Goal: Task Accomplishment & Management: Complete application form

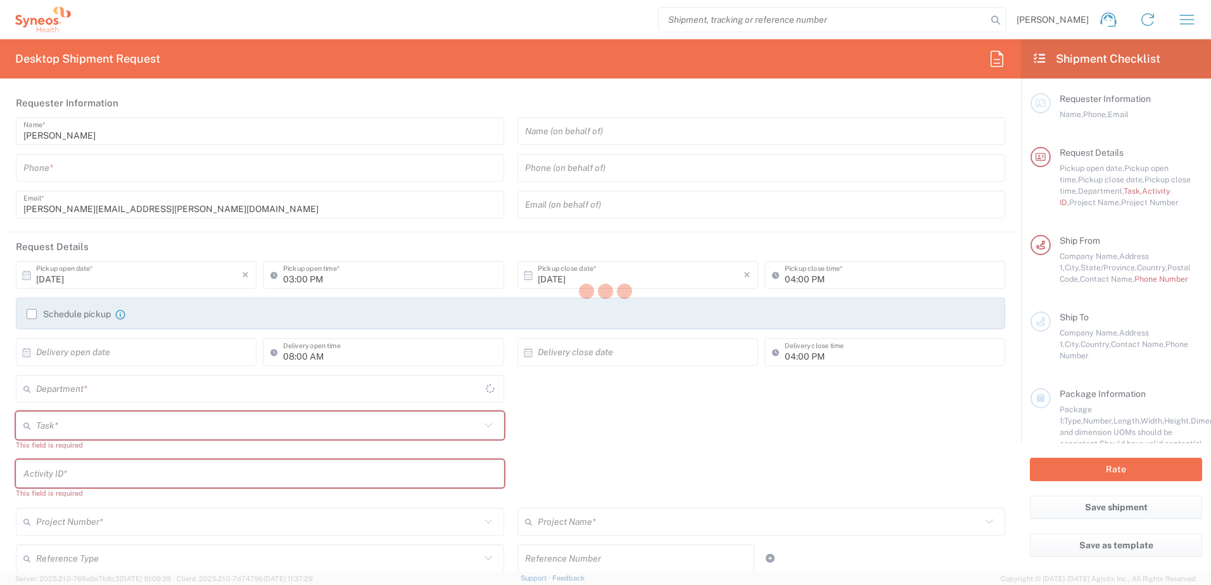
type input "[US_STATE]"
type input "[GEOGRAPHIC_DATA]"
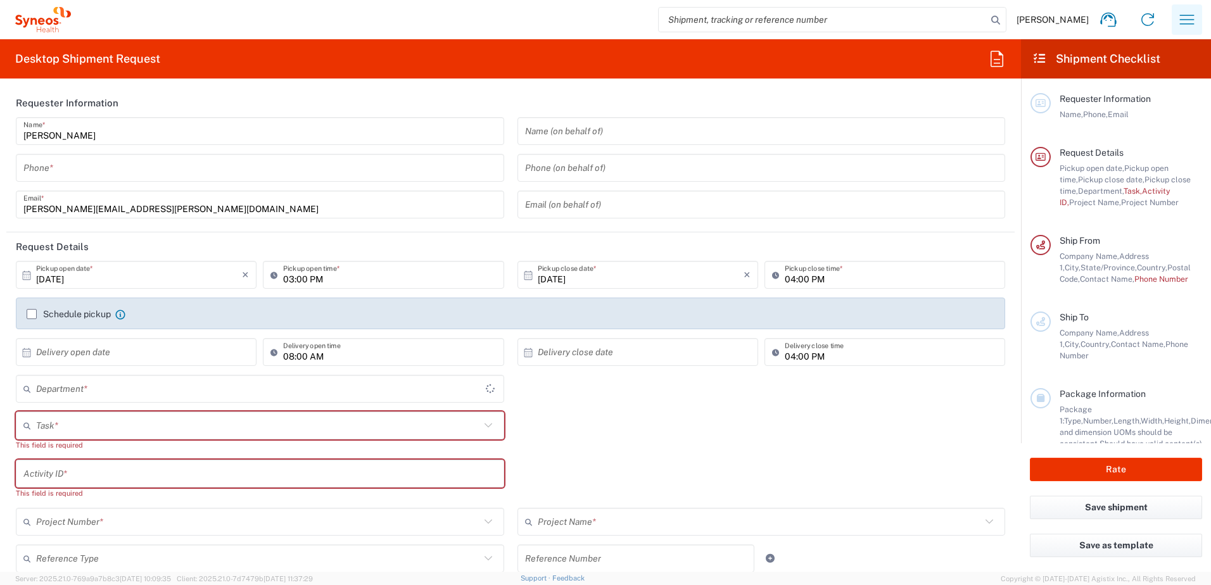
type input "4510"
click at [1191, 22] on icon "button" at bounding box center [1187, 19] width 20 height 20
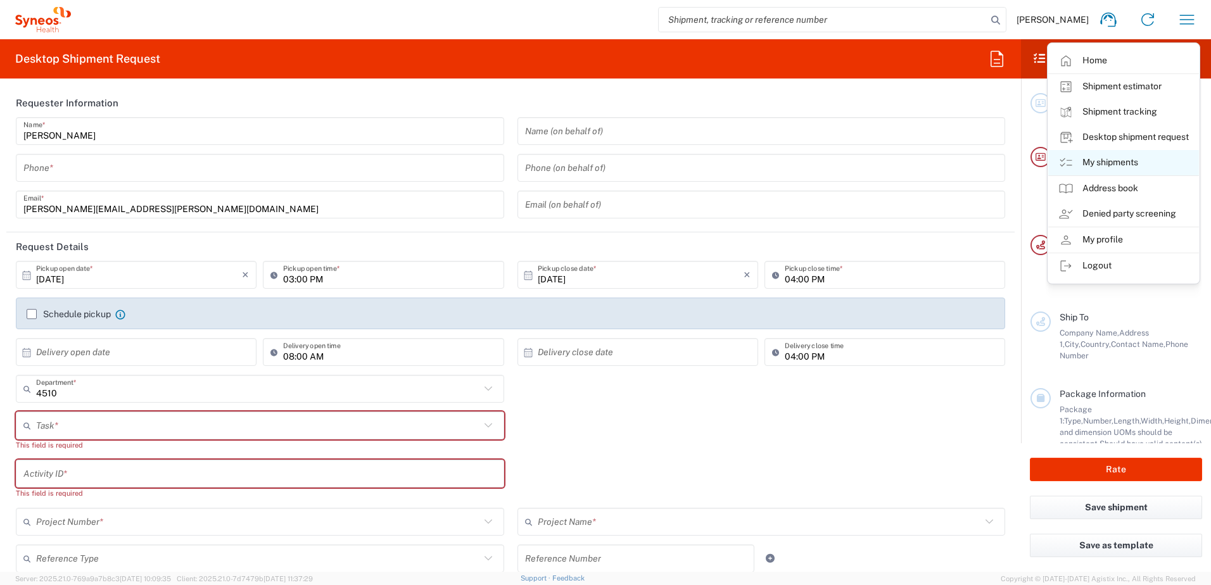
click at [1132, 160] on link "My shipments" at bounding box center [1123, 162] width 151 height 25
type input "Syneos Health, LLC-[GEOGRAPHIC_DATA] [GEOGRAPHIC_DATA] [GEOGRAPHIC_DATA]"
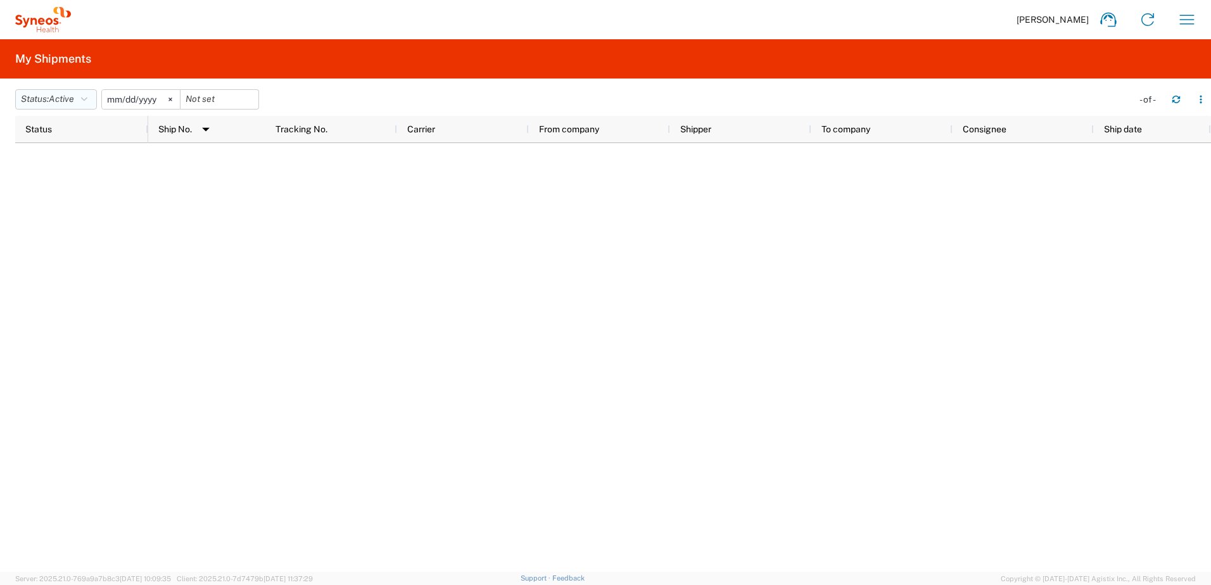
click at [74, 102] on span "Active" at bounding box center [61, 99] width 25 height 10
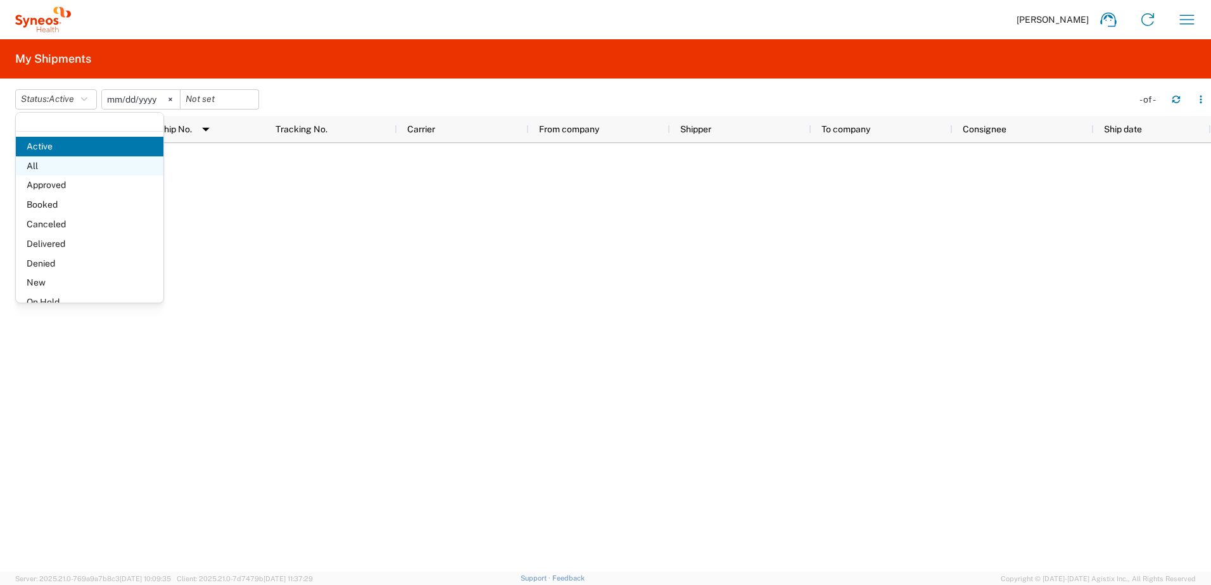
click at [72, 163] on span "All" at bounding box center [90, 166] width 148 height 20
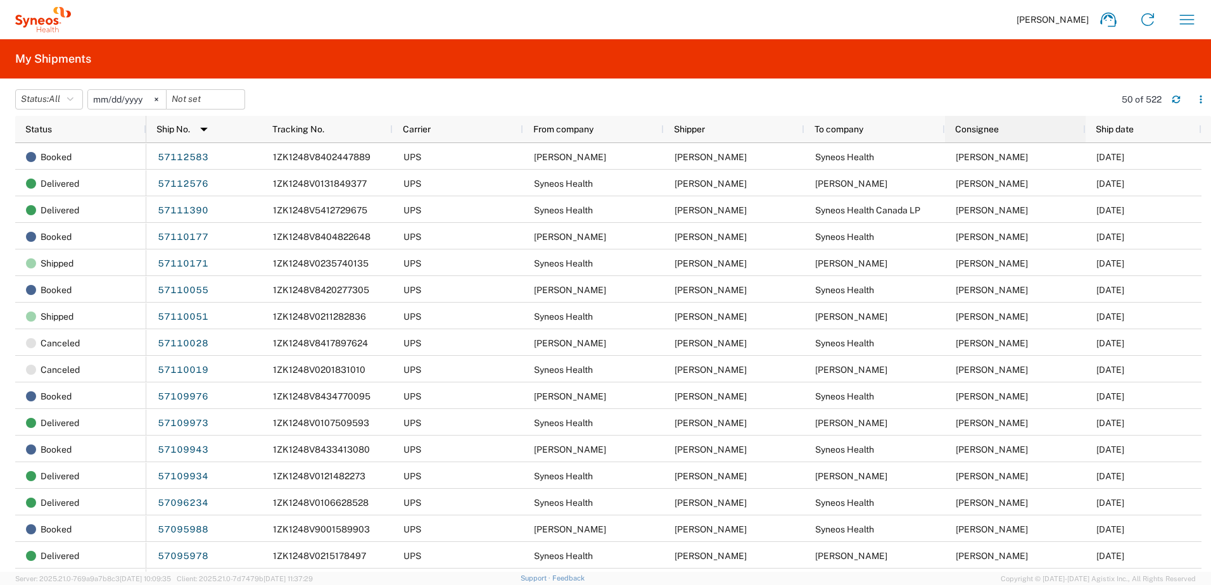
click at [983, 134] on span "Consignee" at bounding box center [977, 129] width 44 height 10
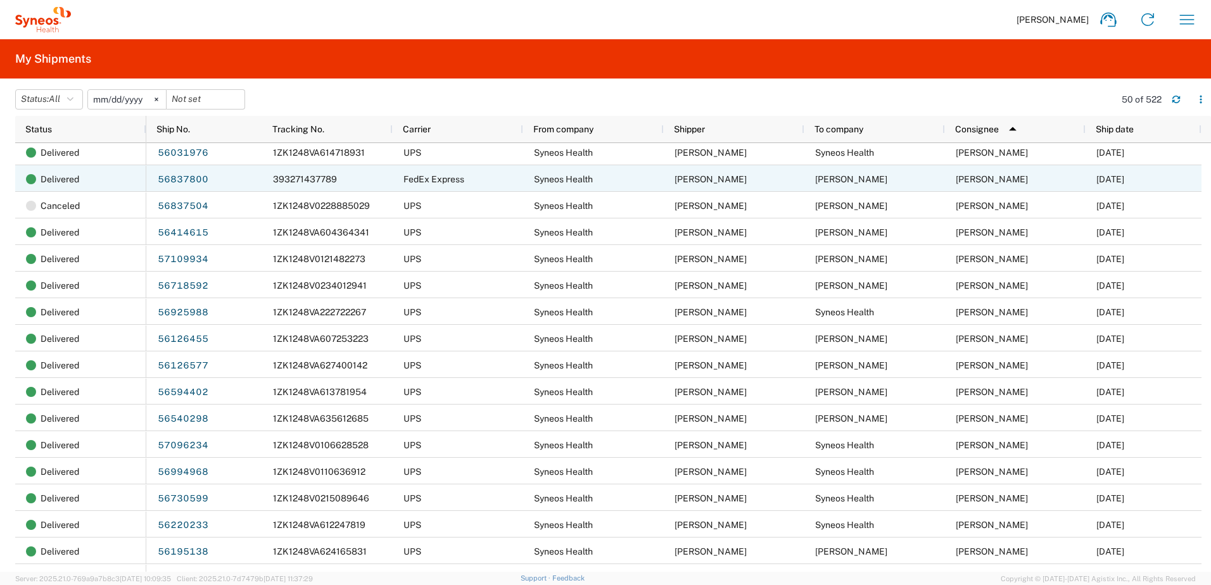
scroll to position [570, 0]
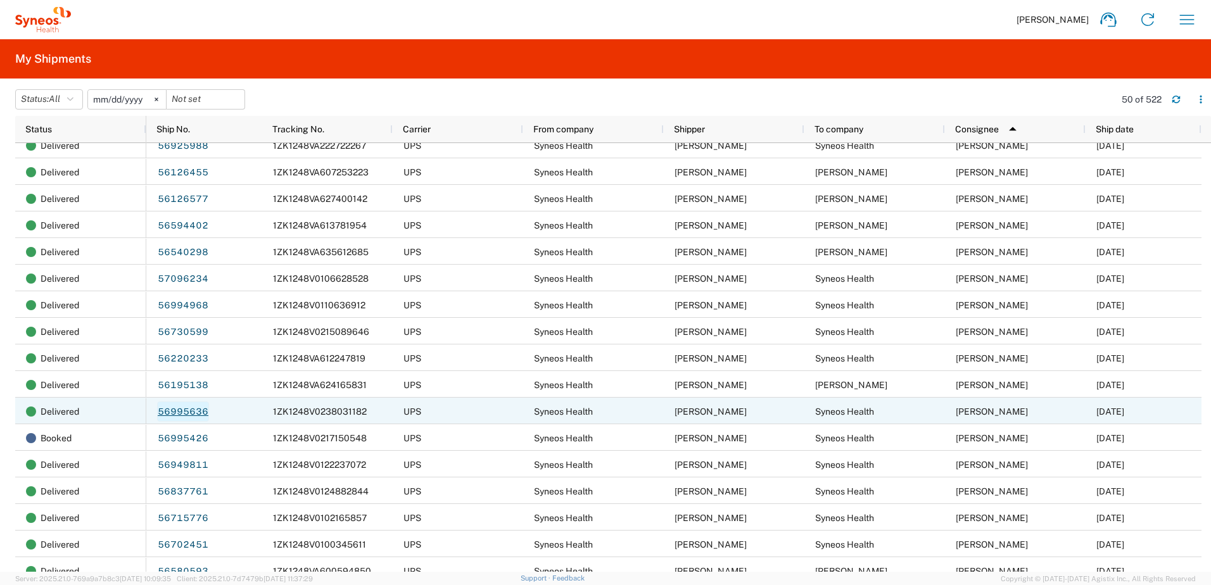
click at [172, 412] on link "56995636" at bounding box center [183, 412] width 52 height 20
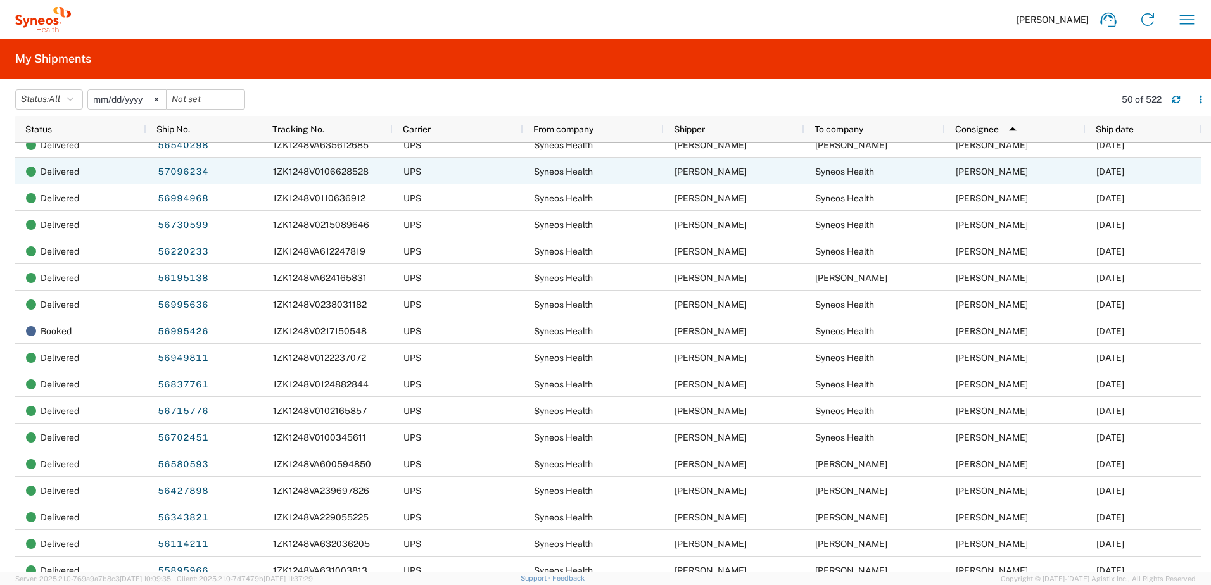
scroll to position [697, 0]
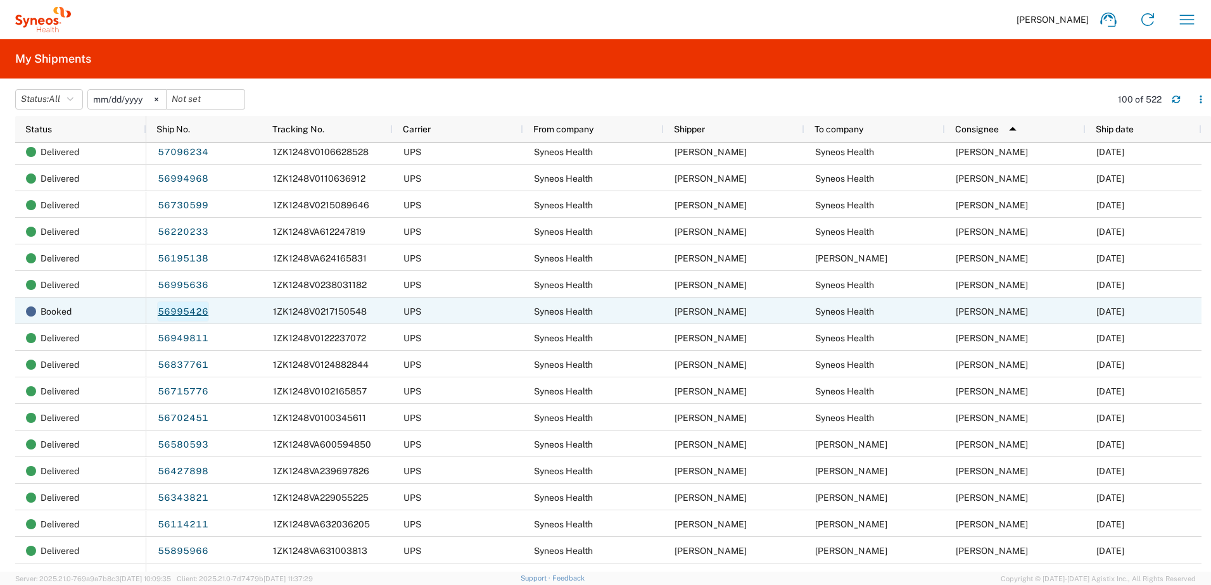
click at [180, 311] on link "56995426" at bounding box center [183, 311] width 52 height 20
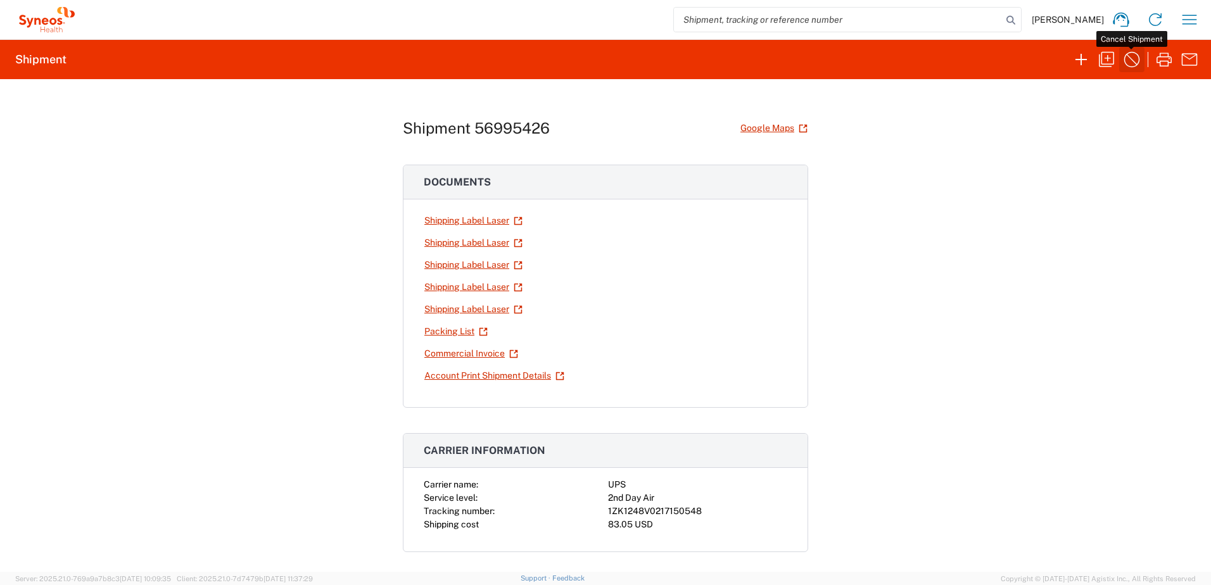
click at [1136, 63] on icon "button" at bounding box center [1132, 59] width 20 height 20
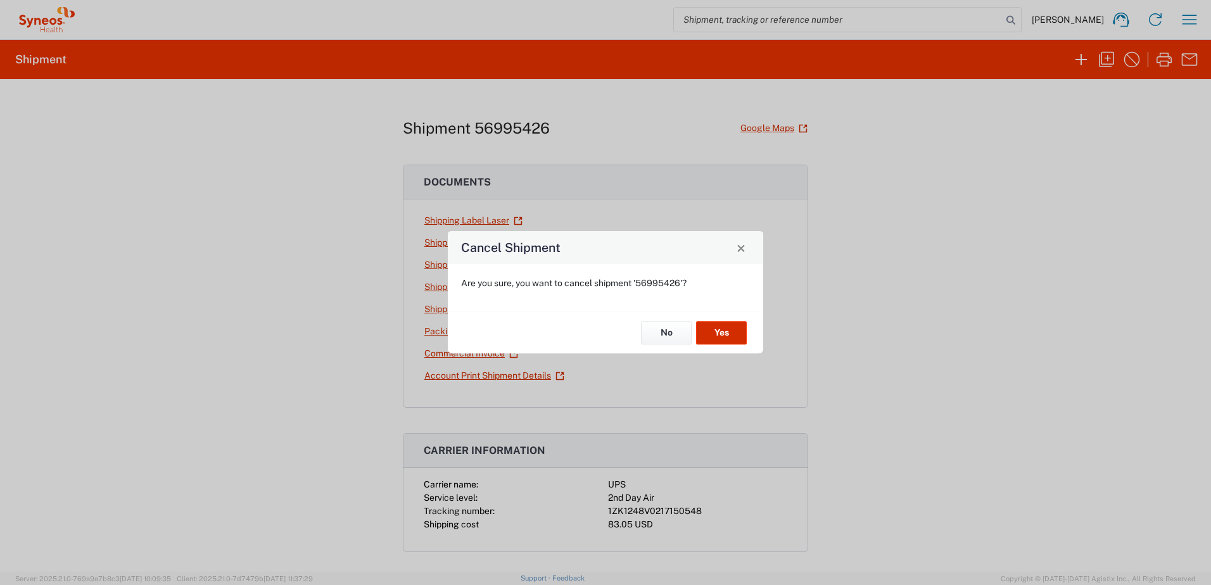
click at [731, 328] on button "Yes" at bounding box center [721, 332] width 51 height 23
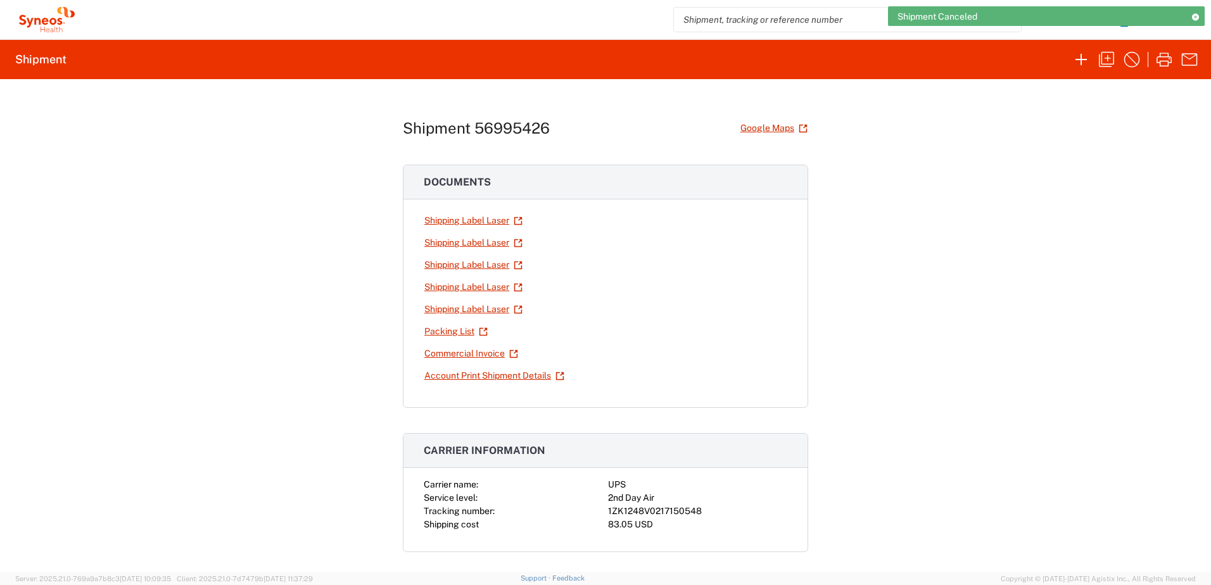
click at [1197, 18] on icon at bounding box center [1195, 16] width 9 height 7
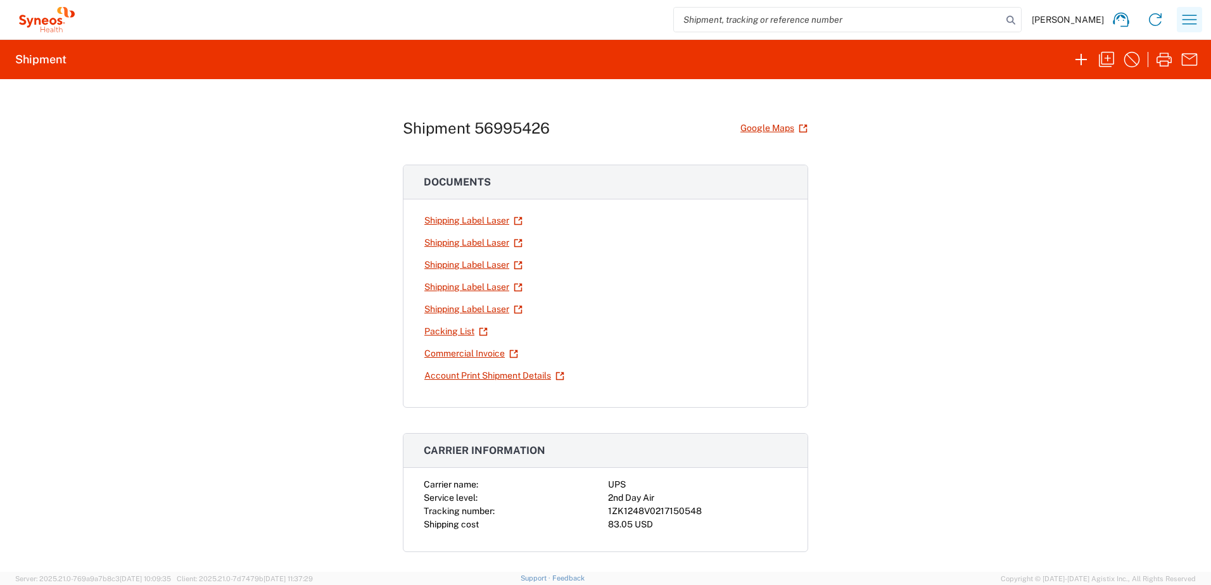
click at [1192, 22] on icon "button" at bounding box center [1189, 19] width 20 height 20
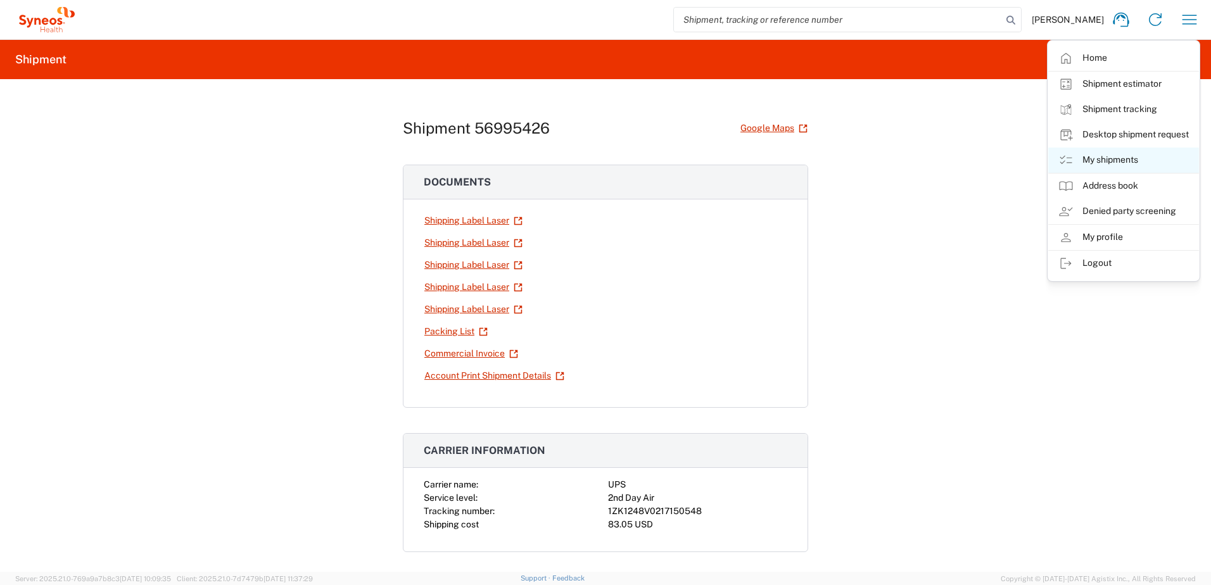
click at [1132, 152] on link "My shipments" at bounding box center [1123, 160] width 151 height 25
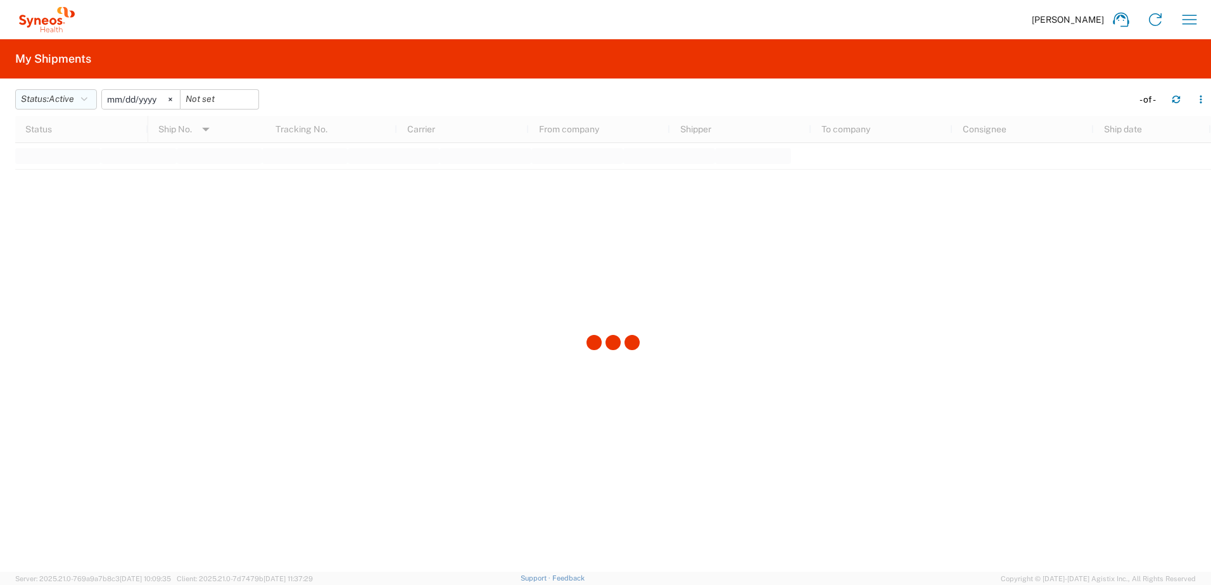
click at [61, 99] on span "Active" at bounding box center [61, 99] width 25 height 10
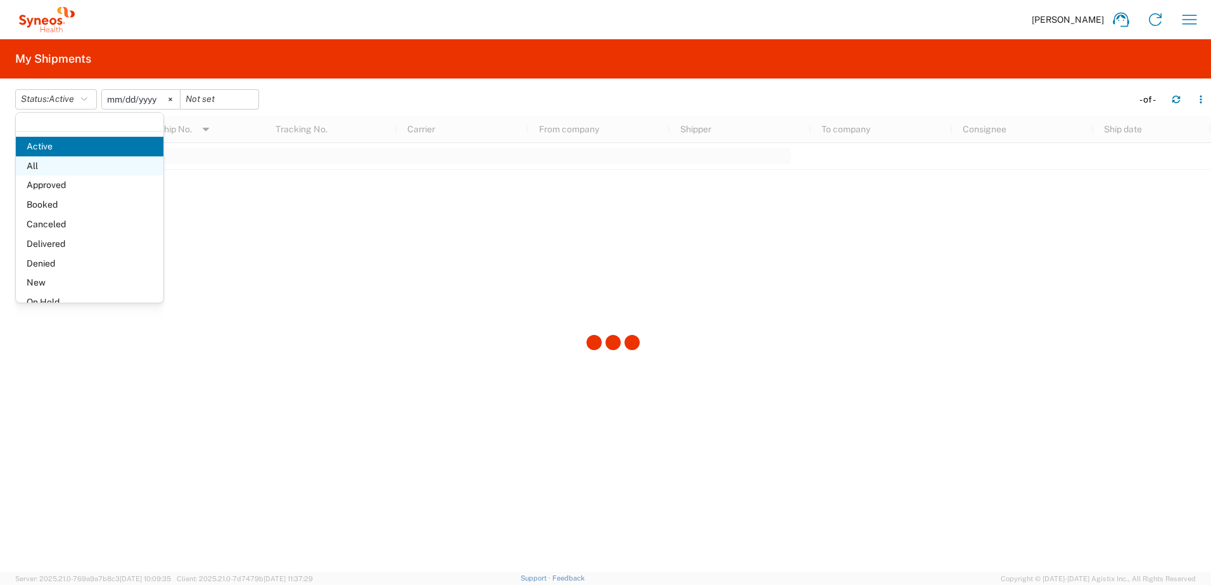
click at [49, 161] on span "All" at bounding box center [90, 166] width 148 height 20
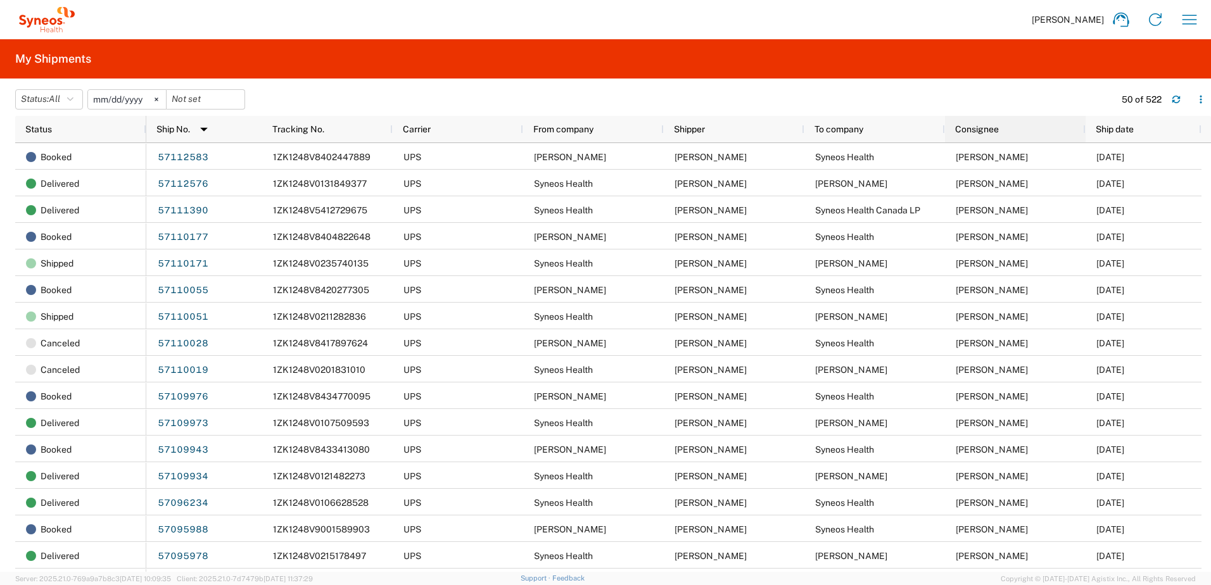
click at [1023, 118] on div "Consignee" at bounding box center [1017, 129] width 125 height 27
click at [1020, 126] on div "Consignee" at bounding box center [1017, 129] width 125 height 20
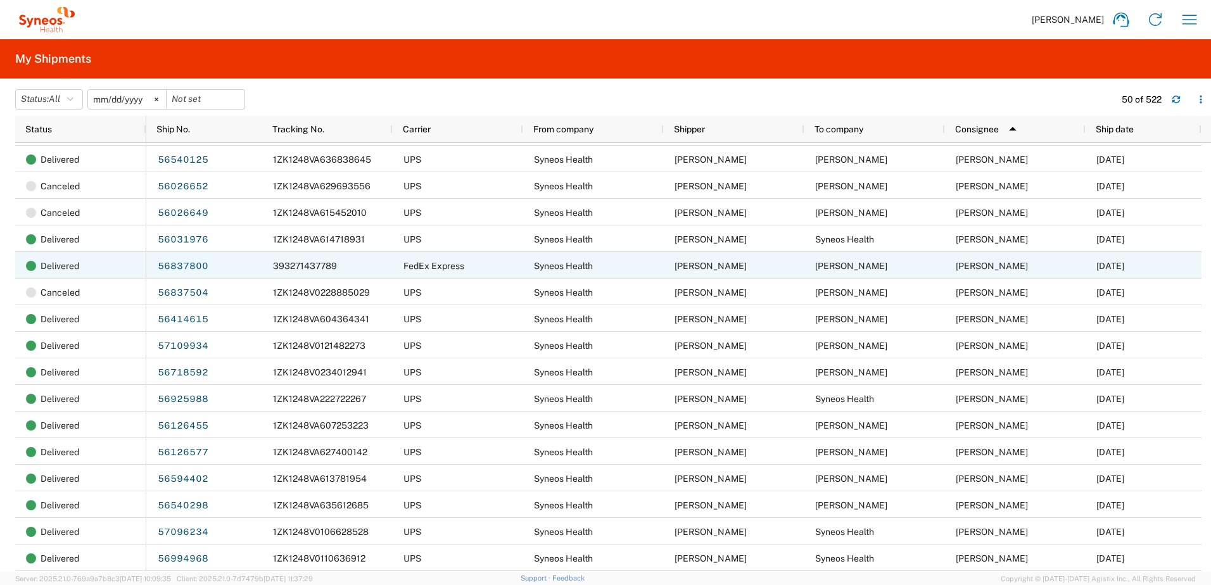
scroll to position [697, 0]
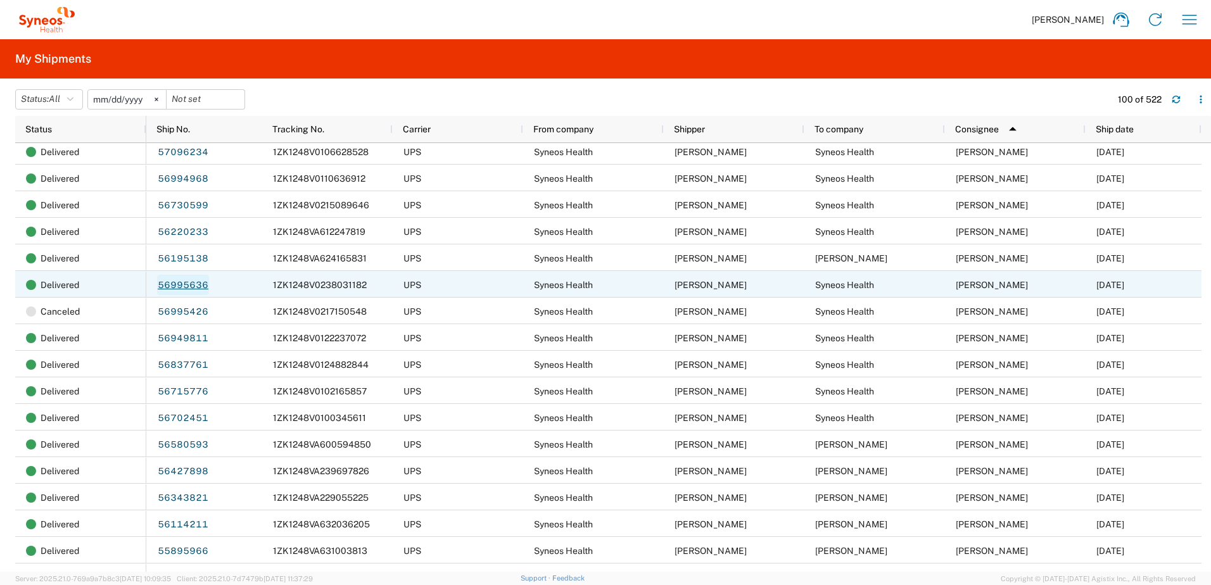
click at [186, 281] on link "56995636" at bounding box center [183, 285] width 52 height 20
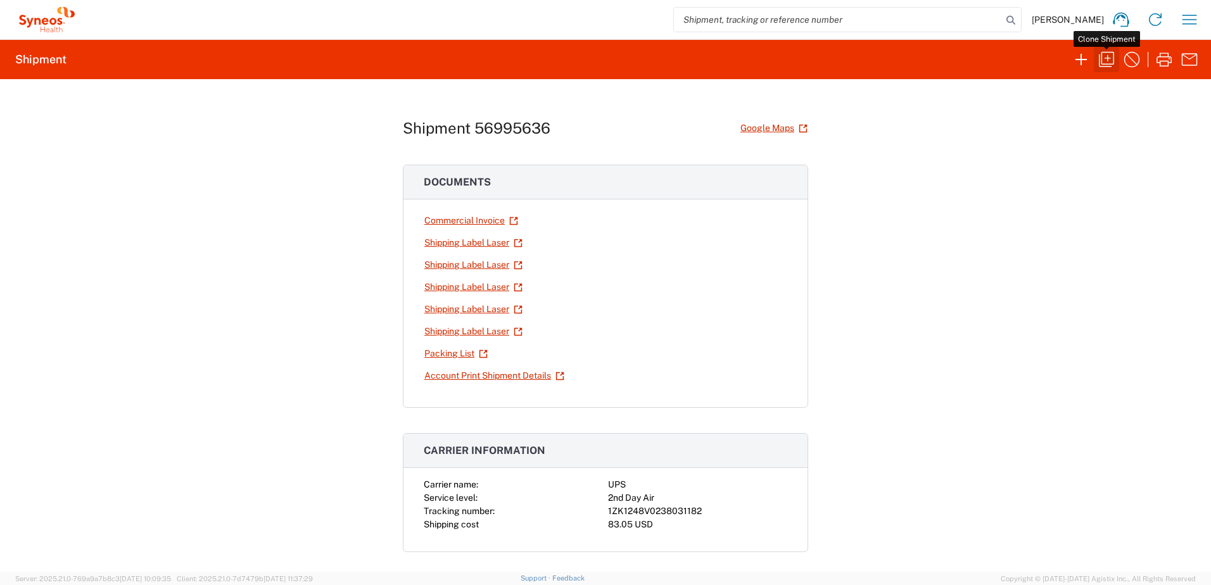
click at [1096, 54] on icon "button" at bounding box center [1106, 59] width 20 height 20
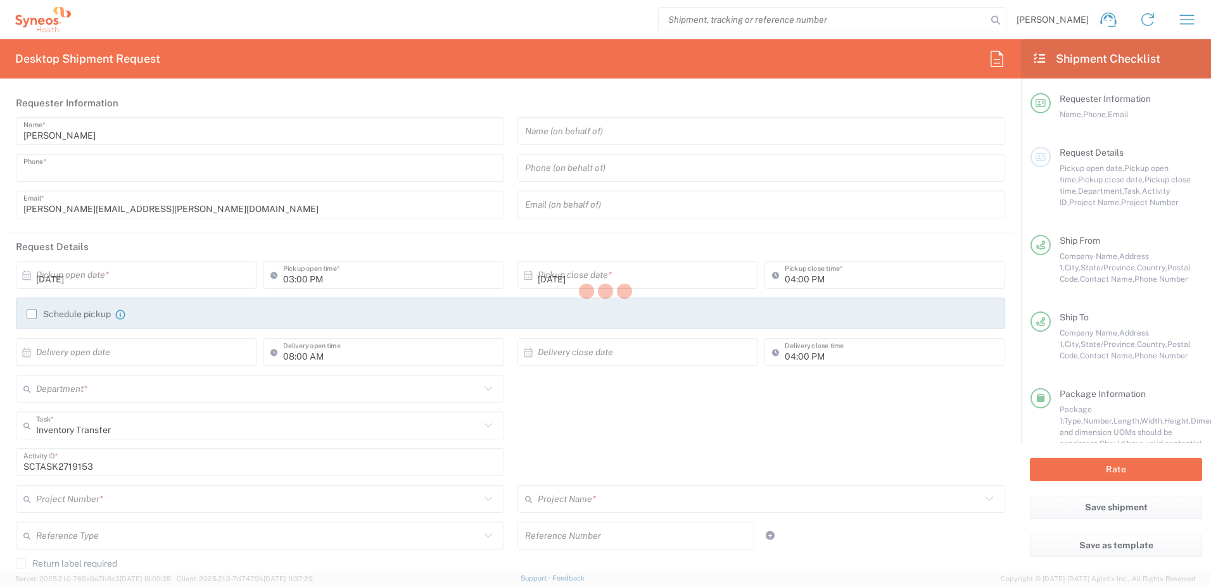
type input "9199867424"
type input "02:21 PM"
type input "08:00 PM"
type textarea "[PERSON_NAME][EMAIL_ADDRESS][PERSON_NAME][DOMAIN_NAME]"
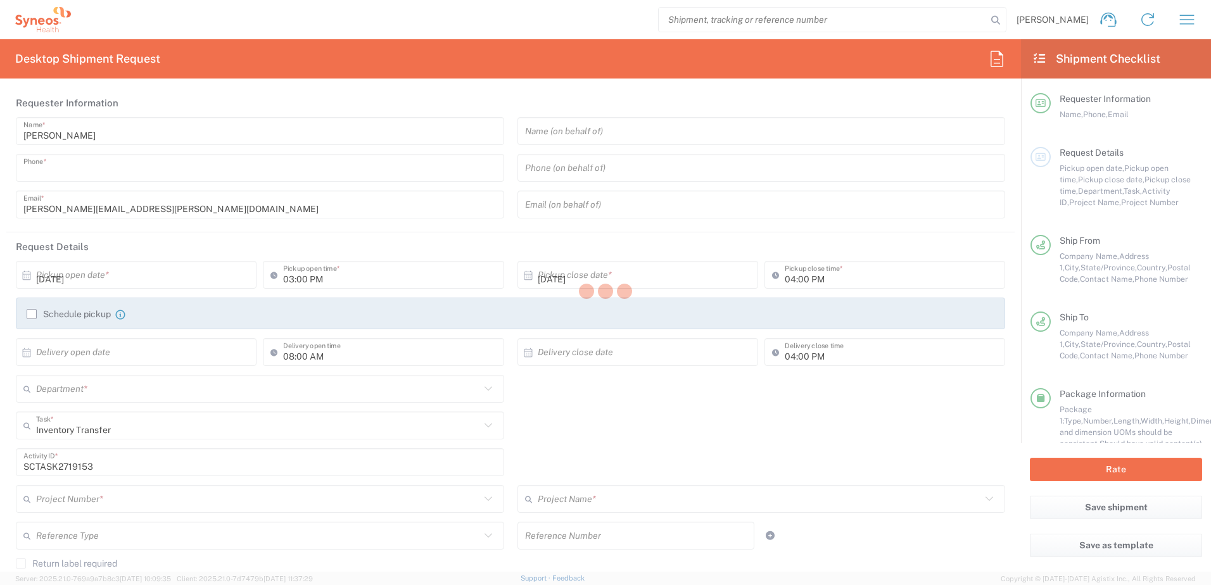
type input "Syneos Health, LLC-[GEOGRAPHIC_DATA] [GEOGRAPHIC_DATA] [GEOGRAPHIC_DATA]"
type input "Syneos Health"
type input "[GEOGRAPHIC_DATA]"
type input "Morrisville"
type input "[US_STATE]"
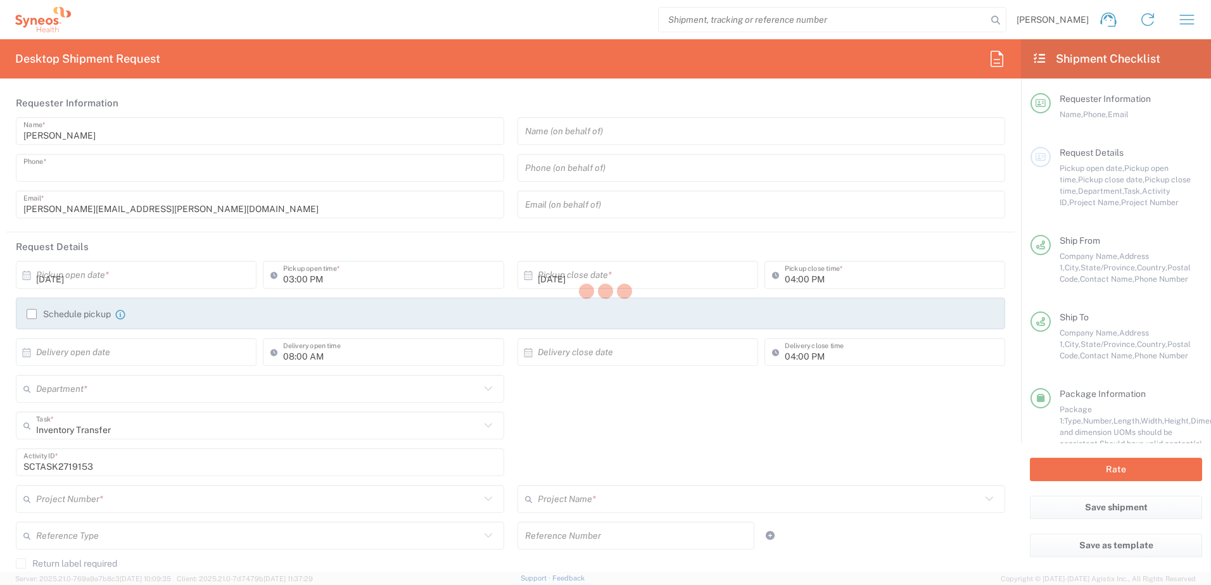
type input "27560"
type input "[PERSON_NAME]"
type input "9199867424"
type input "[PERSON_NAME][EMAIL_ADDRESS][PERSON_NAME][DOMAIN_NAME]"
type input "Syneos Health"
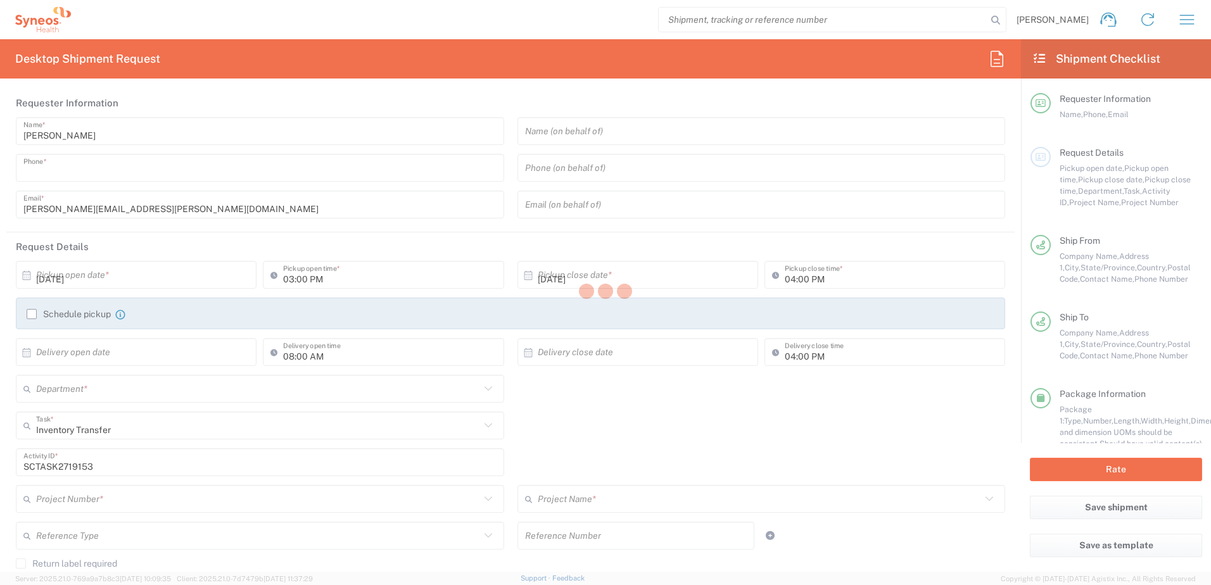
type input "[STREET_ADDRESS]"
type input "3rd Floor"
type input "Bridgewater"
type input "[GEOGRAPHIC_DATA]"
type input "08807"
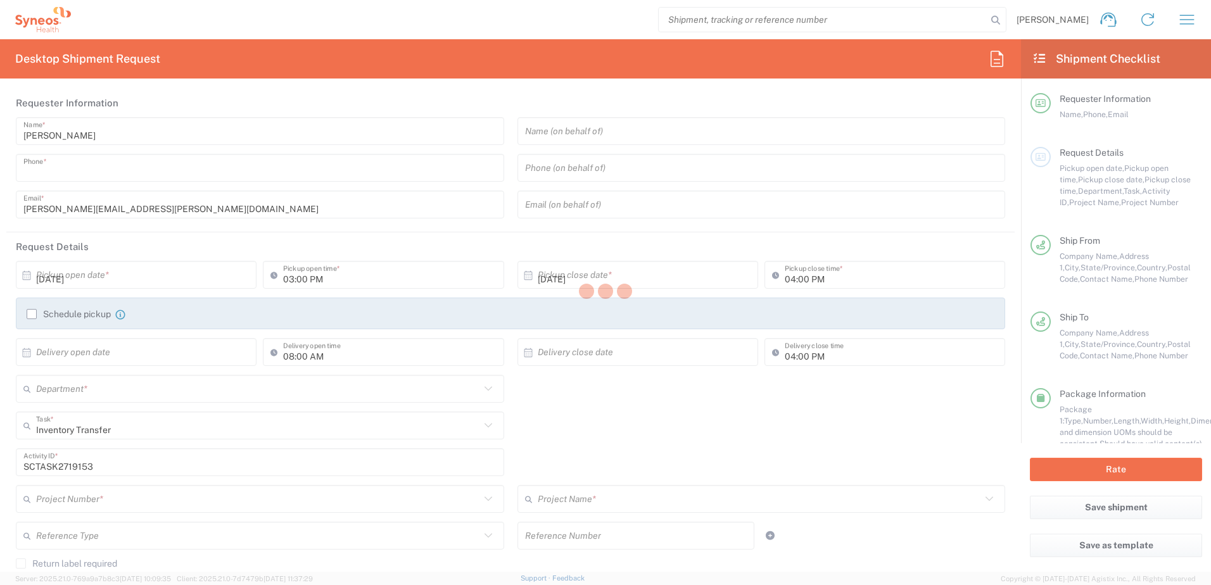
type input "[PERSON_NAME]"
type input "[PHONE_NUMBER]"
type input "[PERSON_NAME][EMAIL_ADDRESS][PERSON_NAME][DOMAIN_NAME]"
type input "Business (General)"
type input "Sender/Shipper"
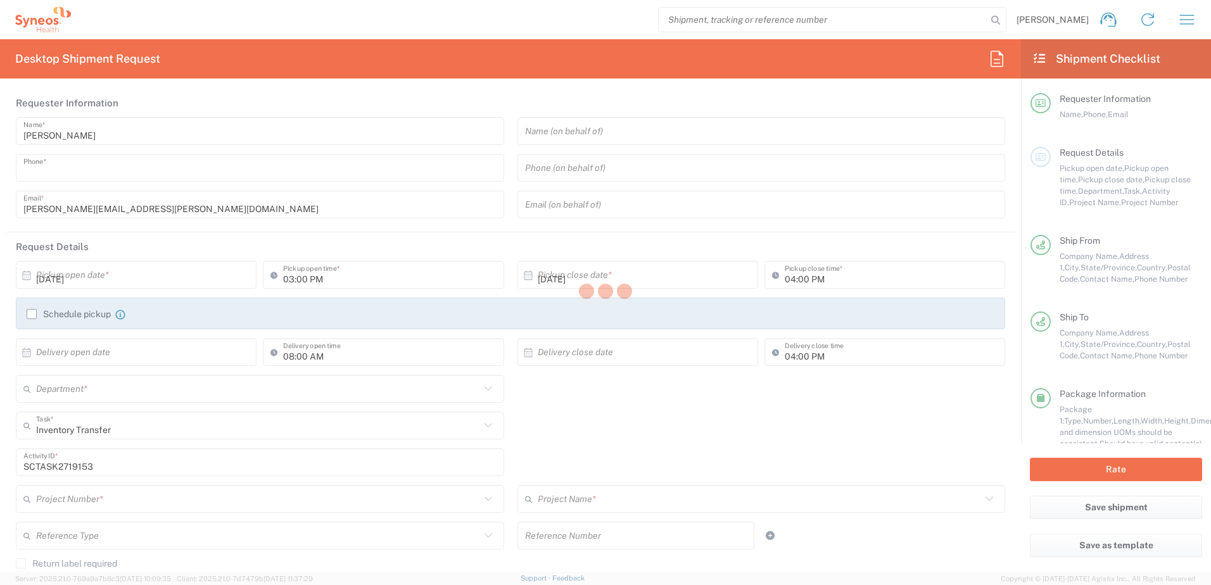
type input "Sender/Shipper"
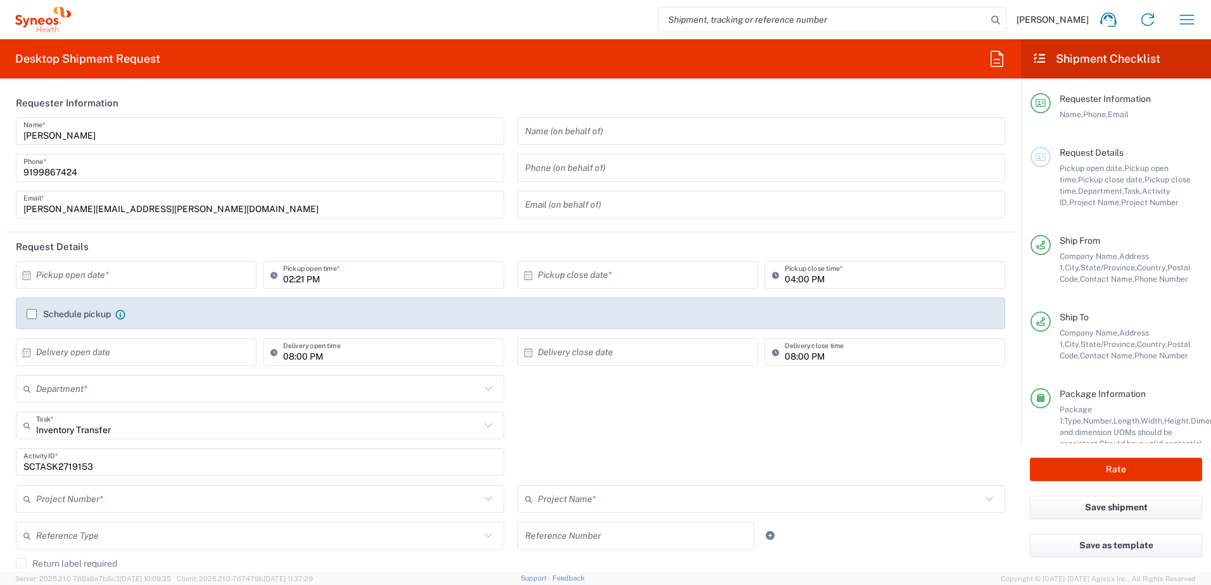
type input "4510"
type input "4520 DEPARTMENTAL EXPENSE"
type input "[US_STATE]"
type input "Your Packaging"
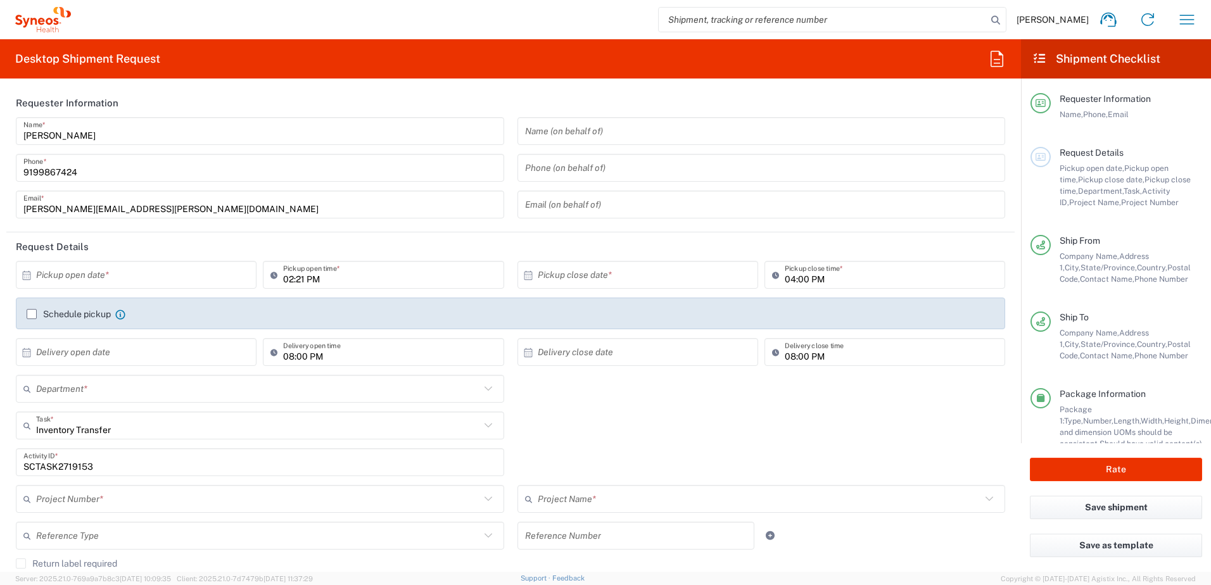
type input "Your Packaging"
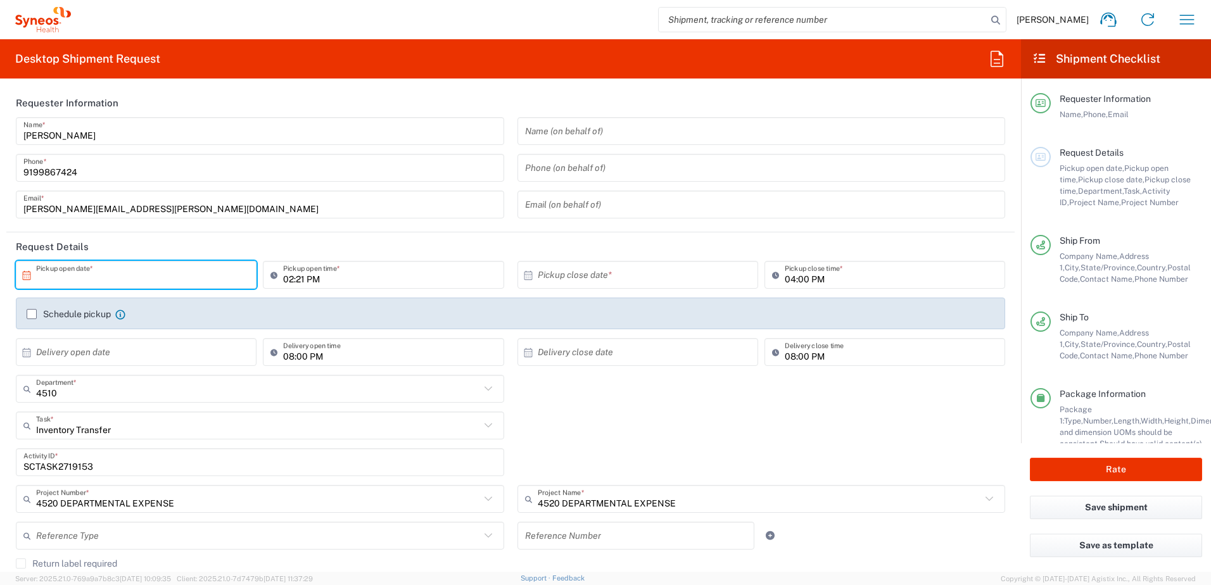
drag, startPoint x: 69, startPoint y: 275, endPoint x: 74, endPoint y: 259, distance: 16.6
click at [66, 277] on input "text" at bounding box center [139, 275] width 206 height 22
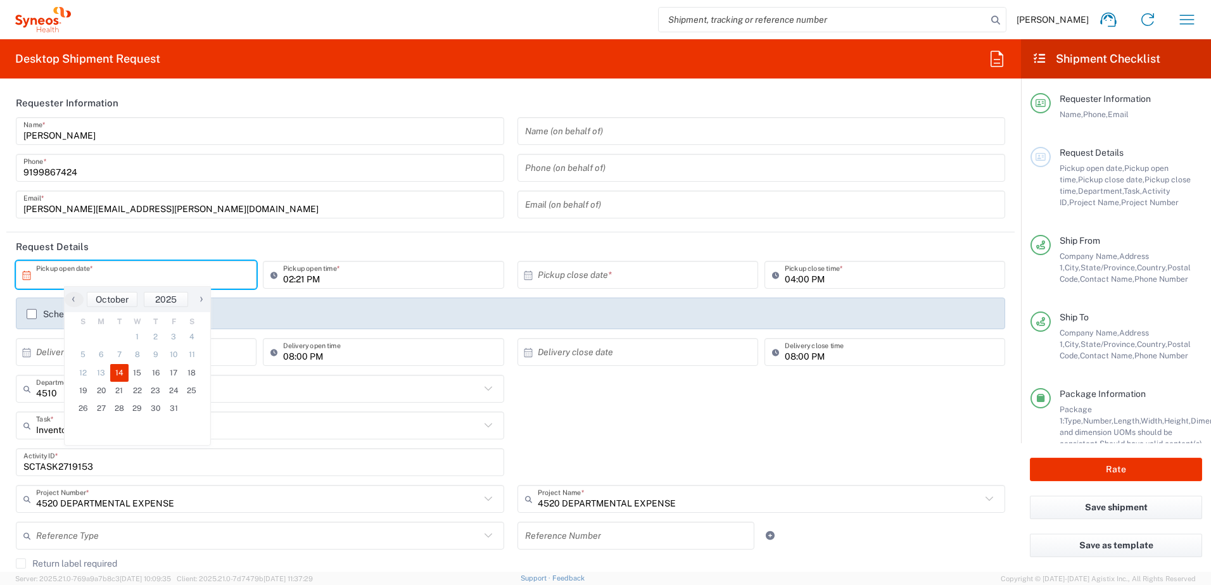
click at [122, 375] on span "14" at bounding box center [119, 373] width 18 height 18
type input "[DATE]"
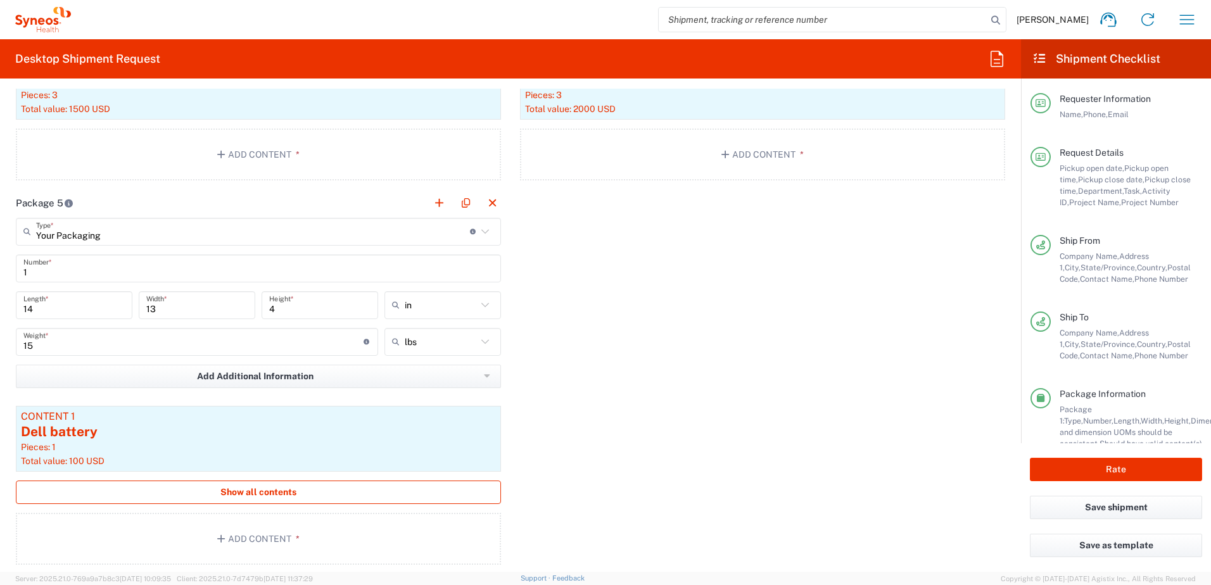
scroll to position [1837, 0]
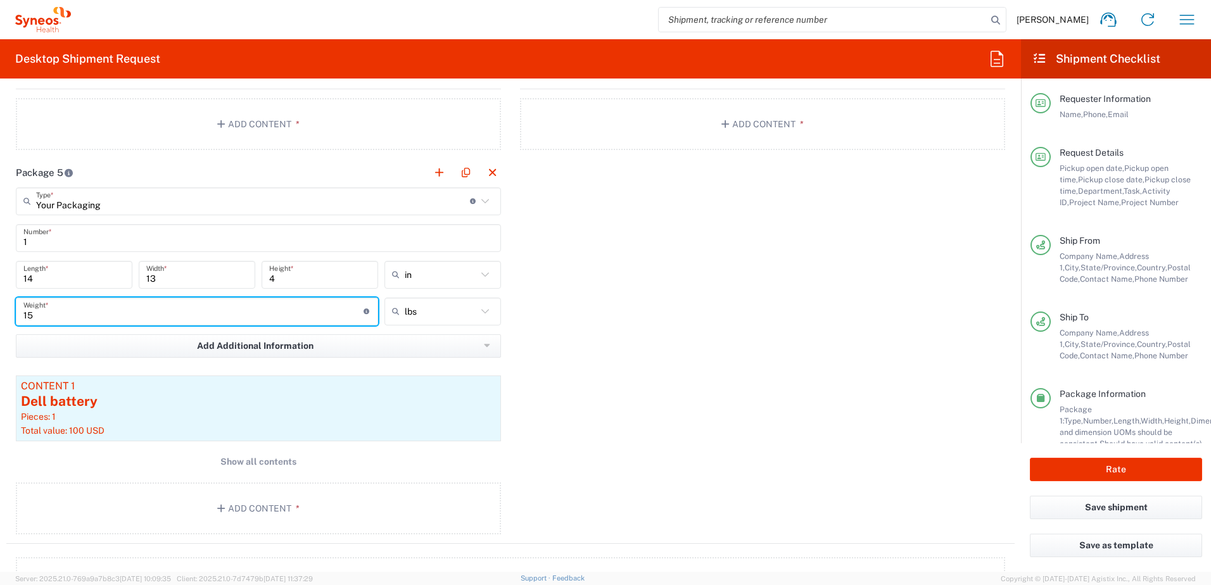
drag, startPoint x: 57, startPoint y: 315, endPoint x: -46, endPoint y: 300, distance: 103.7
click at [0, 300] on html "[PERSON_NAME] Home Shipment estimator Shipment tracking Desktop shipment reques…" at bounding box center [605, 292] width 1211 height 585
type input "5"
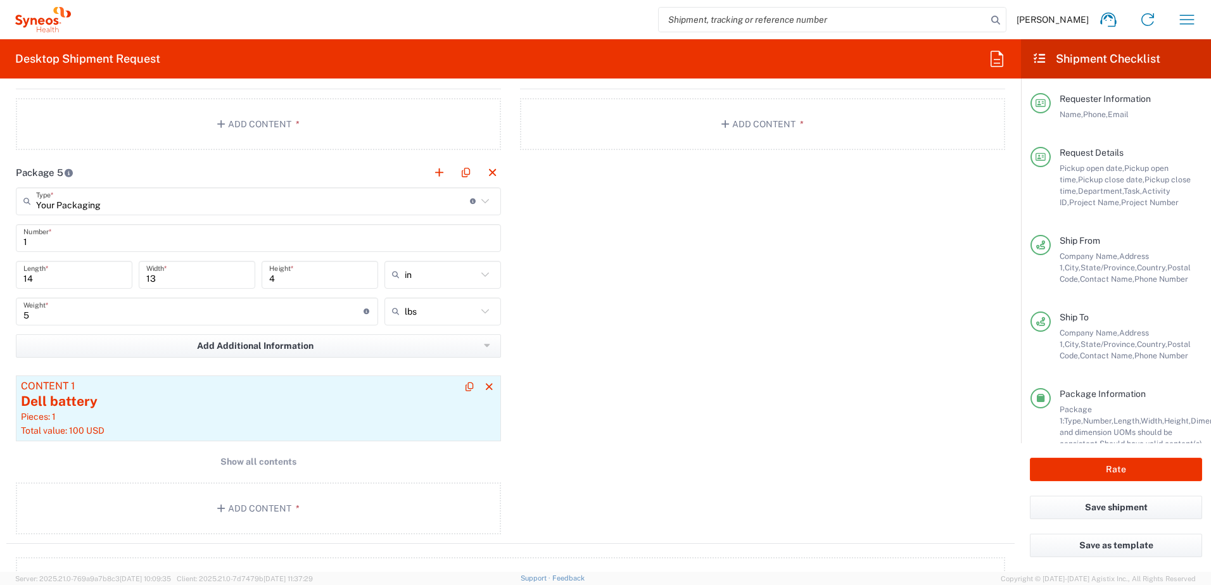
click at [248, 401] on div "Dell battery" at bounding box center [258, 401] width 475 height 19
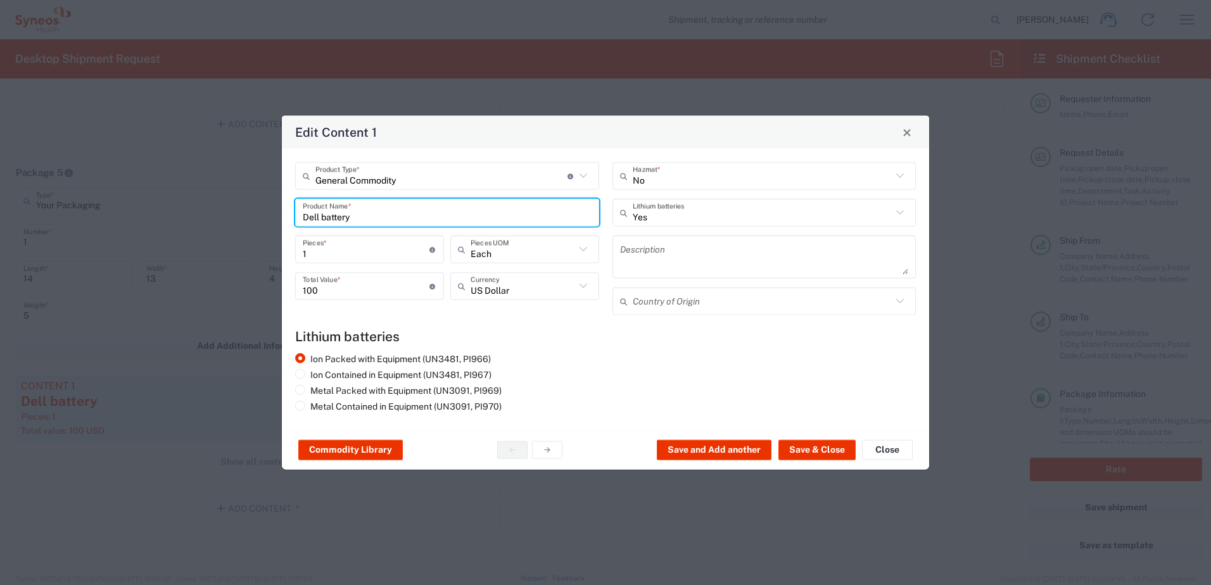
drag, startPoint x: 378, startPoint y: 213, endPoint x: 277, endPoint y: 189, distance: 103.5
click at [279, 189] on div "Edit Content 1 General Commodity Product Type * Document: Paper document genera…" at bounding box center [605, 292] width 1211 height 585
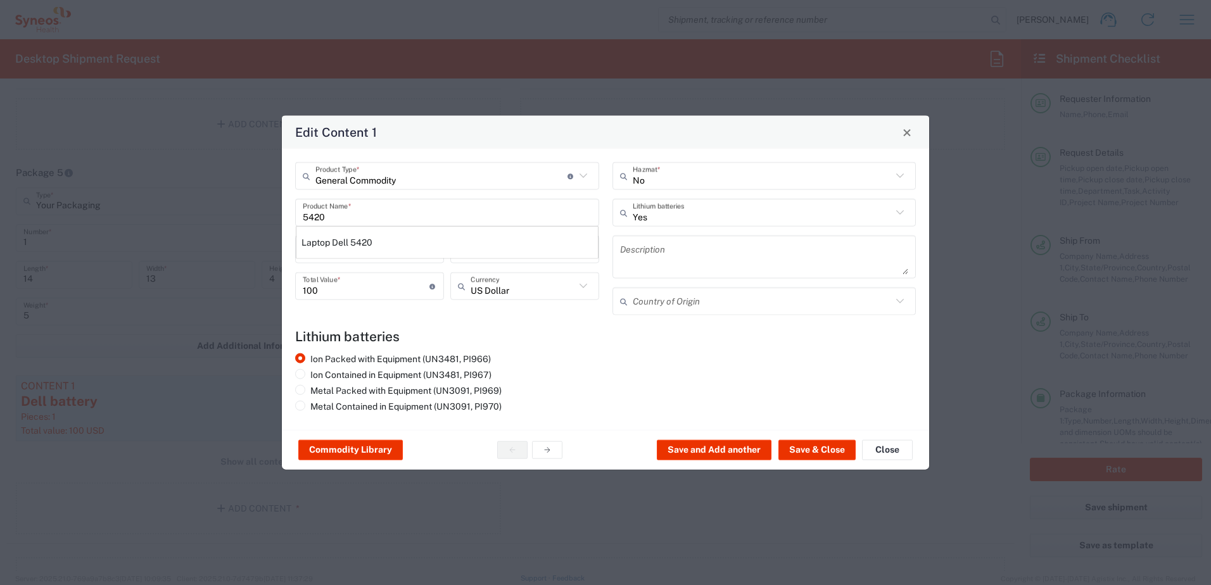
click at [353, 251] on div "Laptop Dell 5420" at bounding box center [446, 243] width 301 height 22
type input "Laptop Dell 5420"
type textarea "Laptop Latitude Dell 5420"
type input "[GEOGRAPHIC_DATA]"
radio input "false"
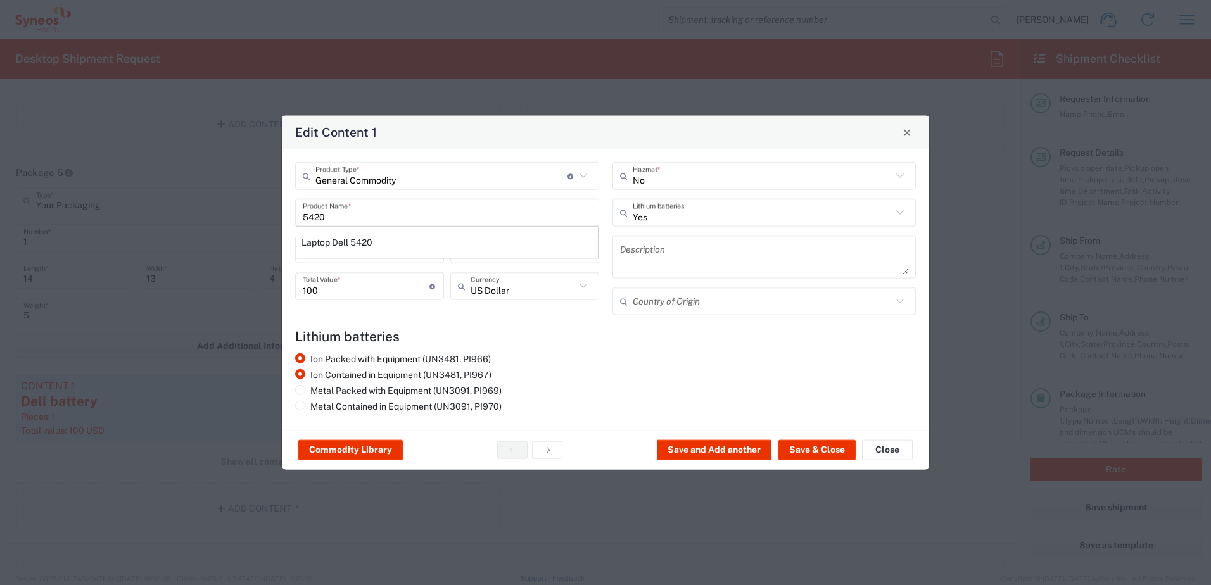
radio input "true"
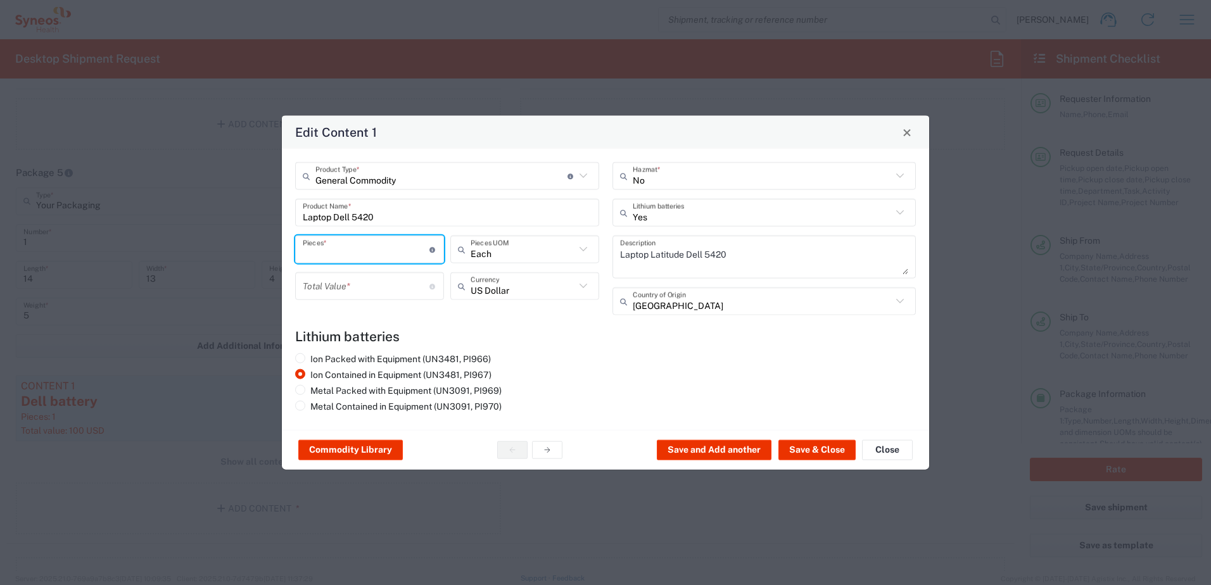
click at [339, 249] on input "number" at bounding box center [366, 249] width 127 height 22
type input "1"
click at [348, 286] on input "number" at bounding box center [366, 286] width 127 height 22
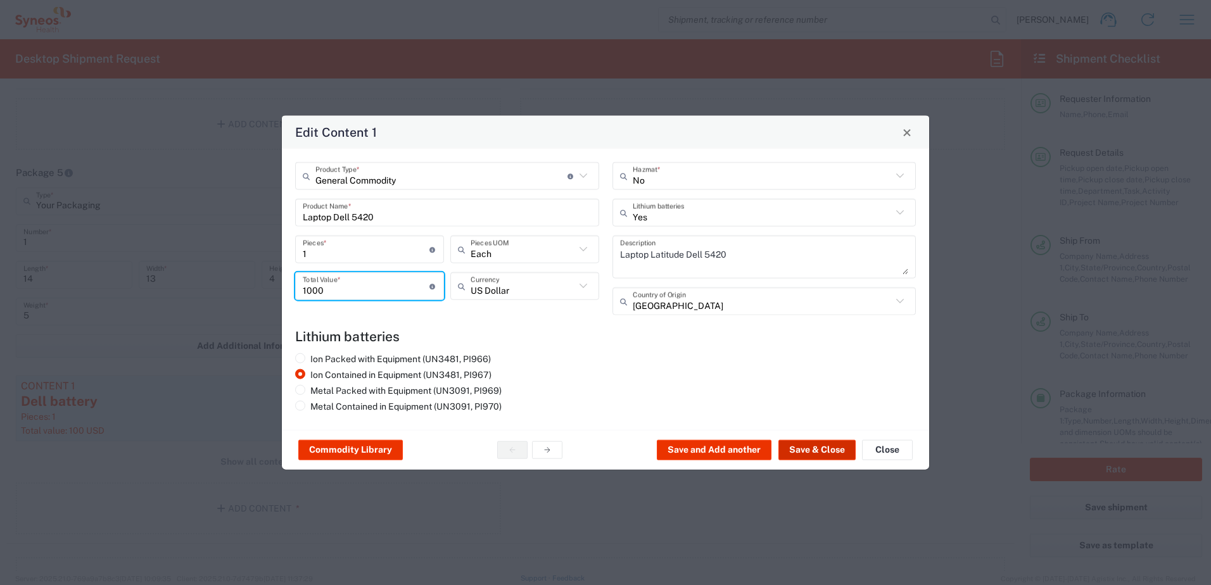
type input "1000"
drag, startPoint x: 811, startPoint y: 448, endPoint x: 774, endPoint y: 437, distance: 38.5
click at [811, 448] on button "Save & Close" at bounding box center [816, 450] width 77 height 20
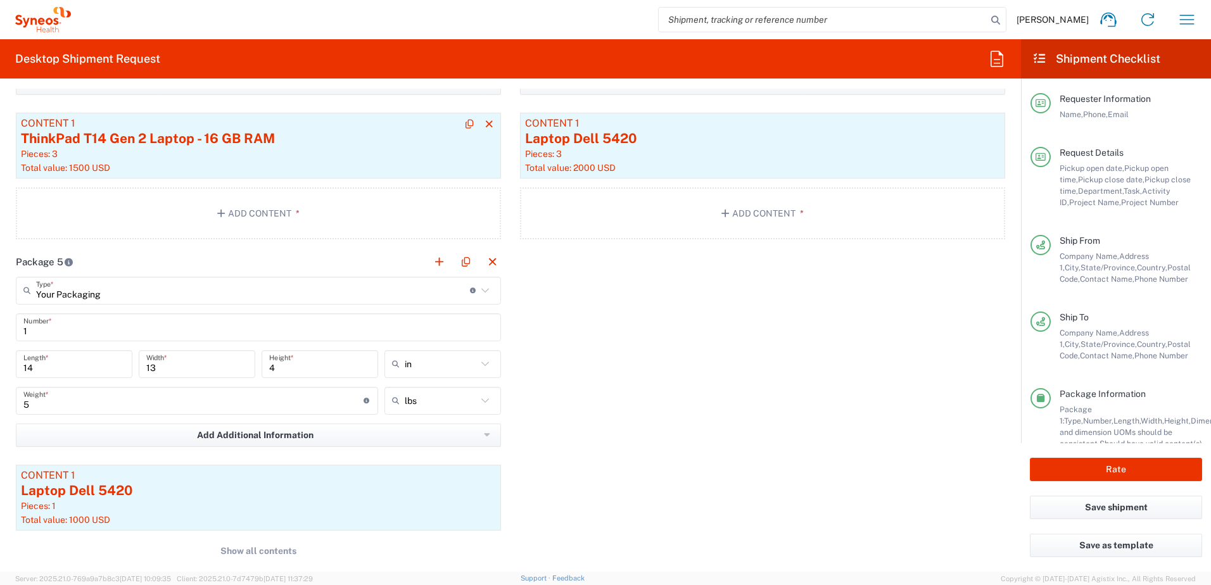
scroll to position [1773, 0]
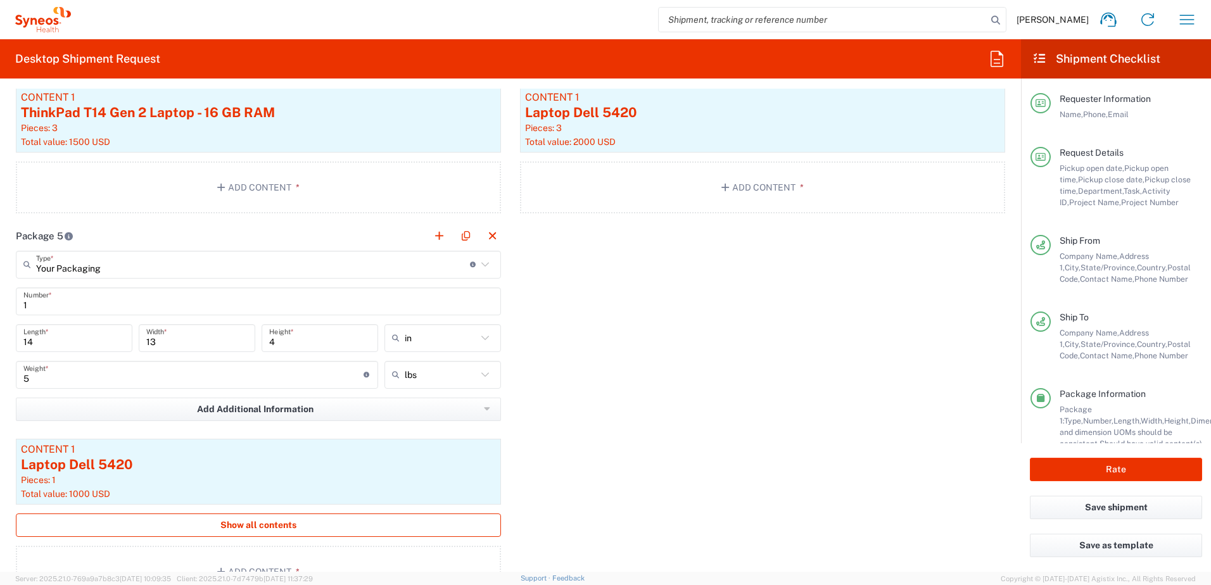
click at [288, 526] on span "Show all contents" at bounding box center [258, 525] width 76 height 12
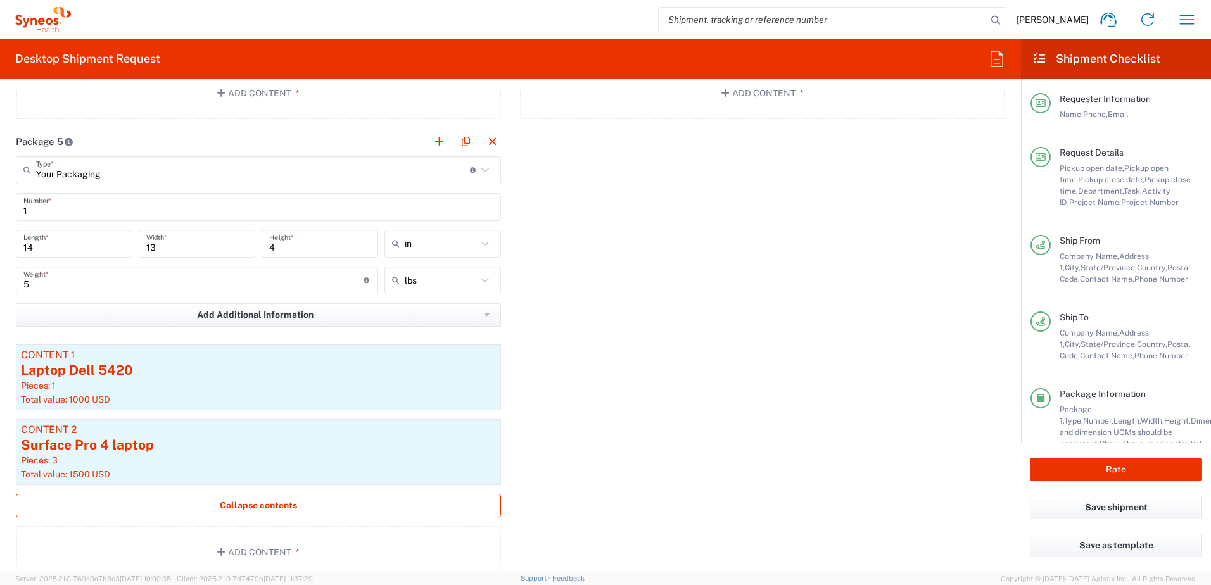
scroll to position [1963, 0]
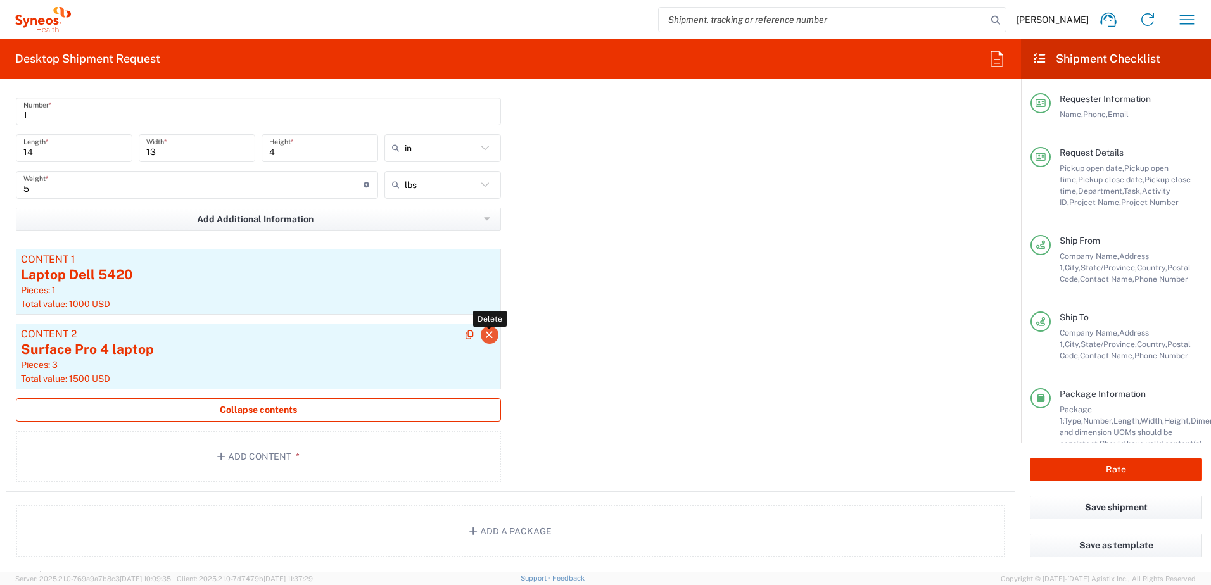
click at [484, 334] on icon "button" at bounding box center [489, 335] width 11 height 9
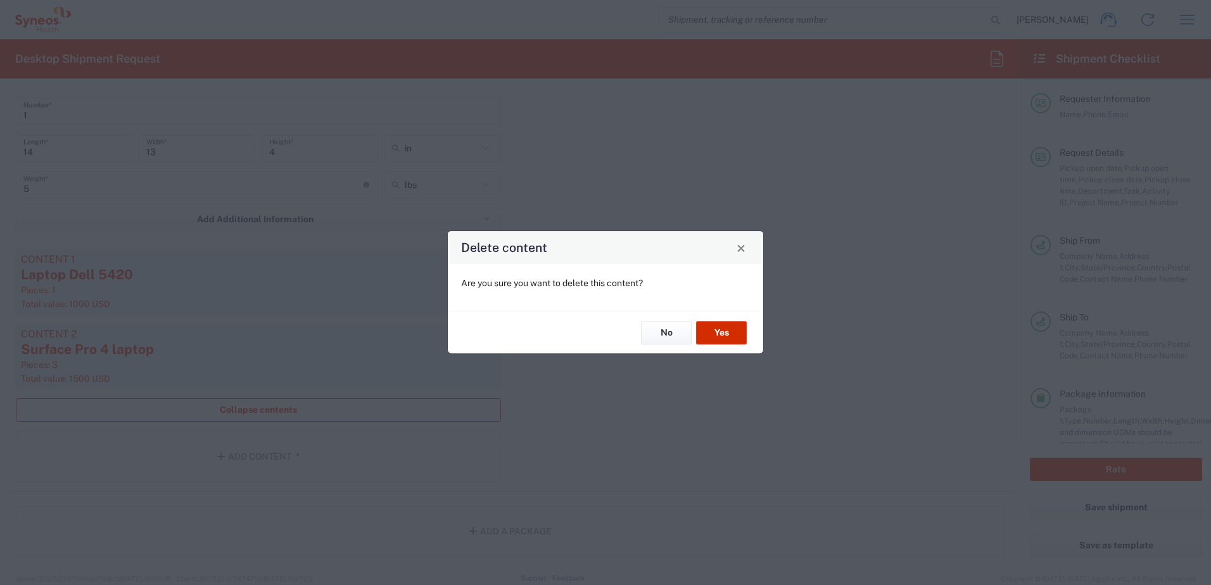
click at [718, 326] on button "Yes" at bounding box center [721, 332] width 51 height 23
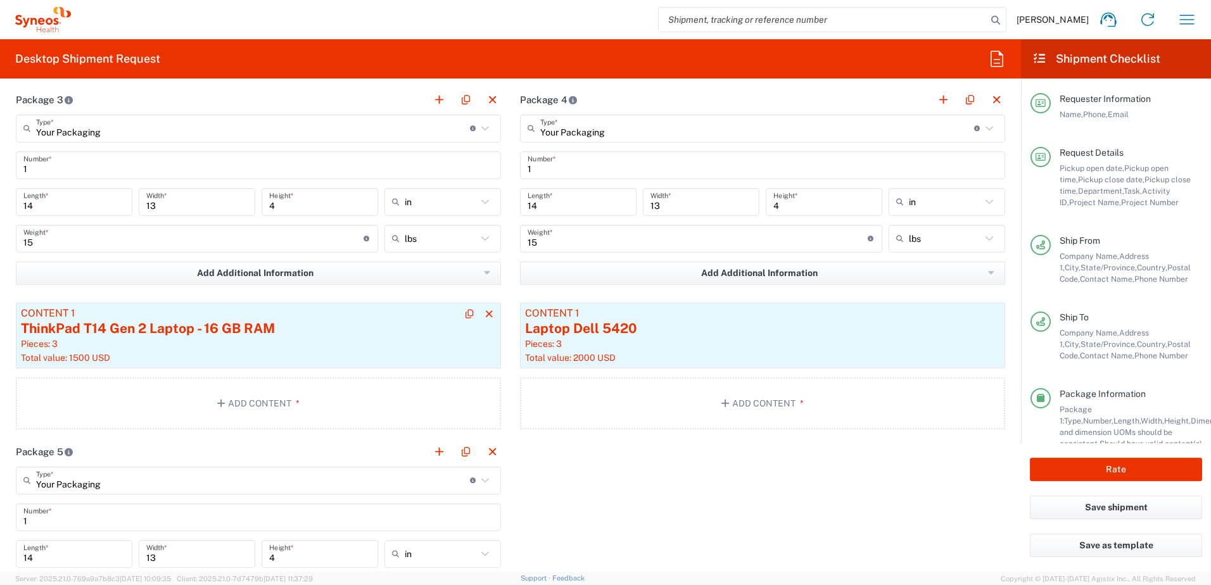
scroll to position [1457, 0]
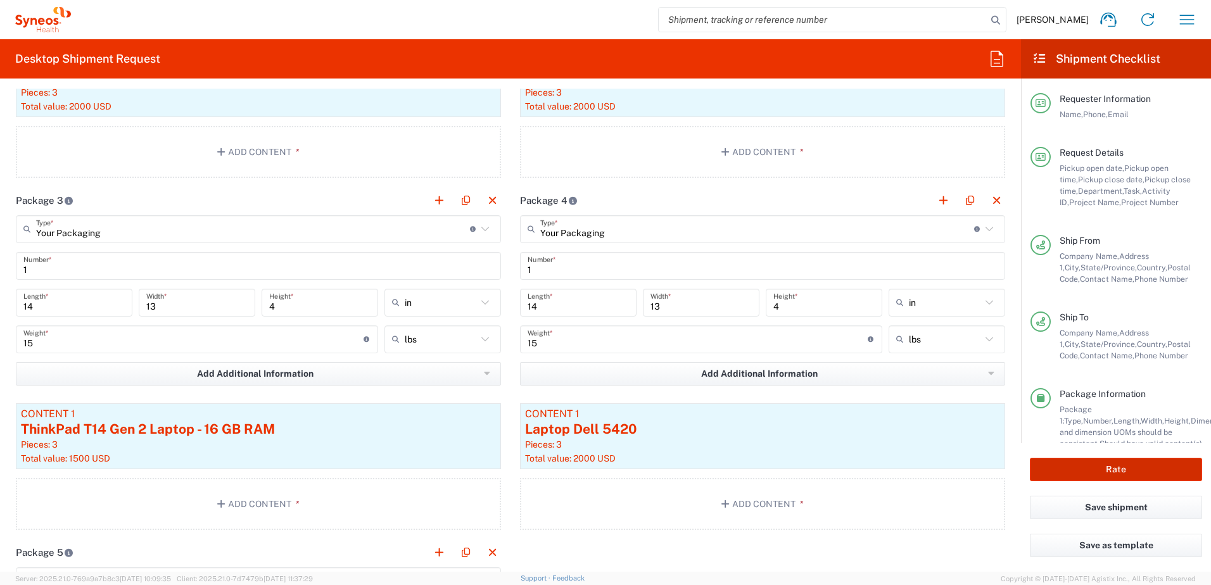
click at [1105, 462] on button "Rate" at bounding box center [1116, 469] width 172 height 23
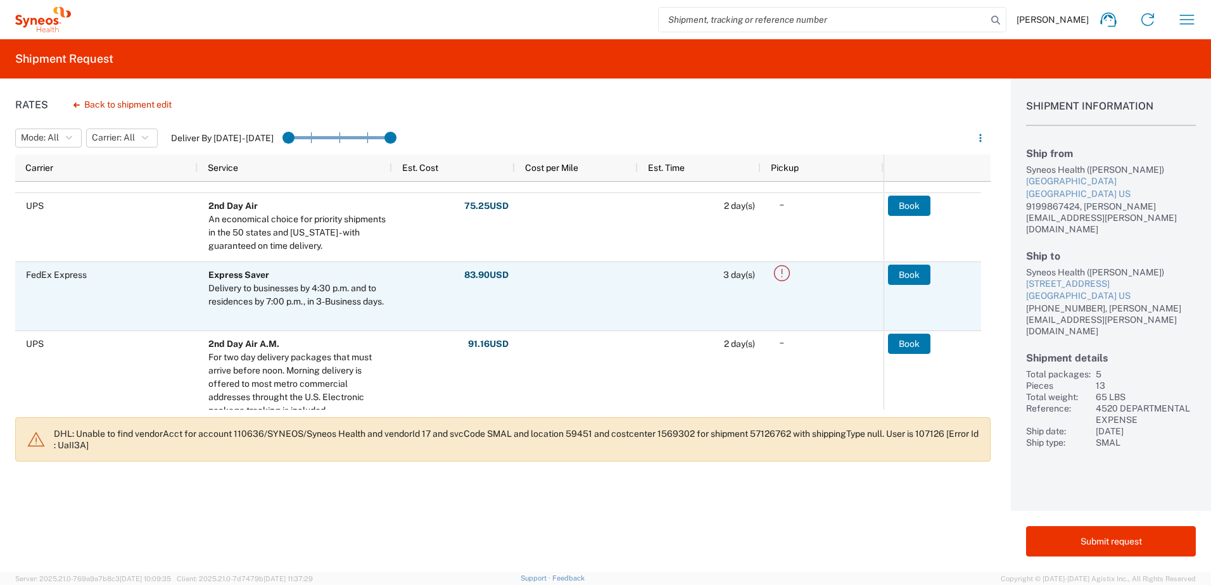
scroll to position [63, 0]
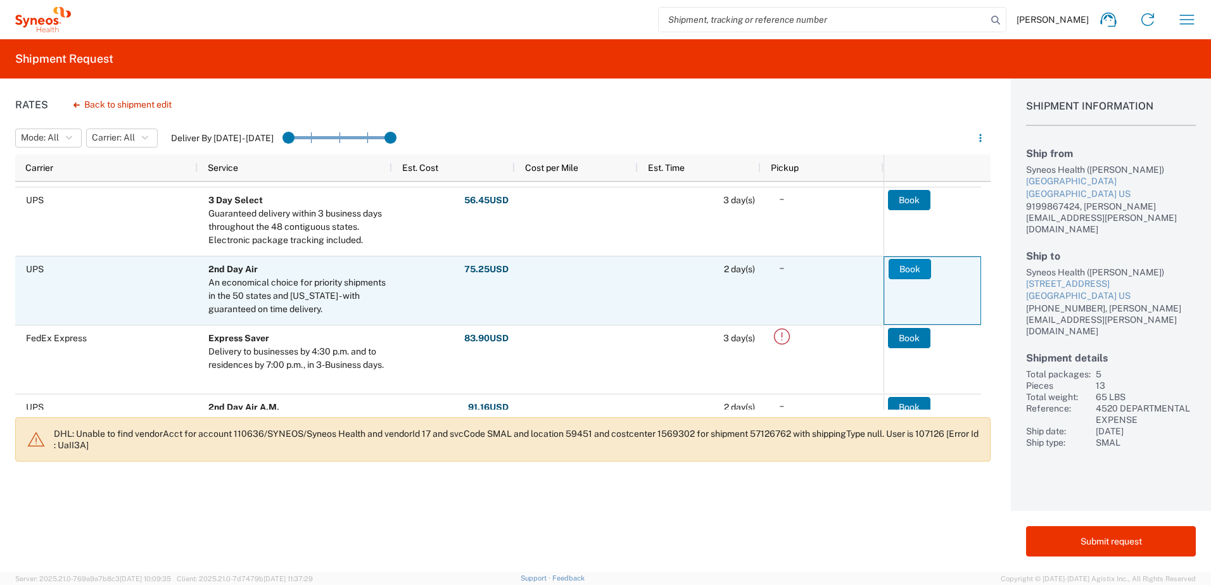
click at [911, 272] on button "Book" at bounding box center [910, 269] width 42 height 20
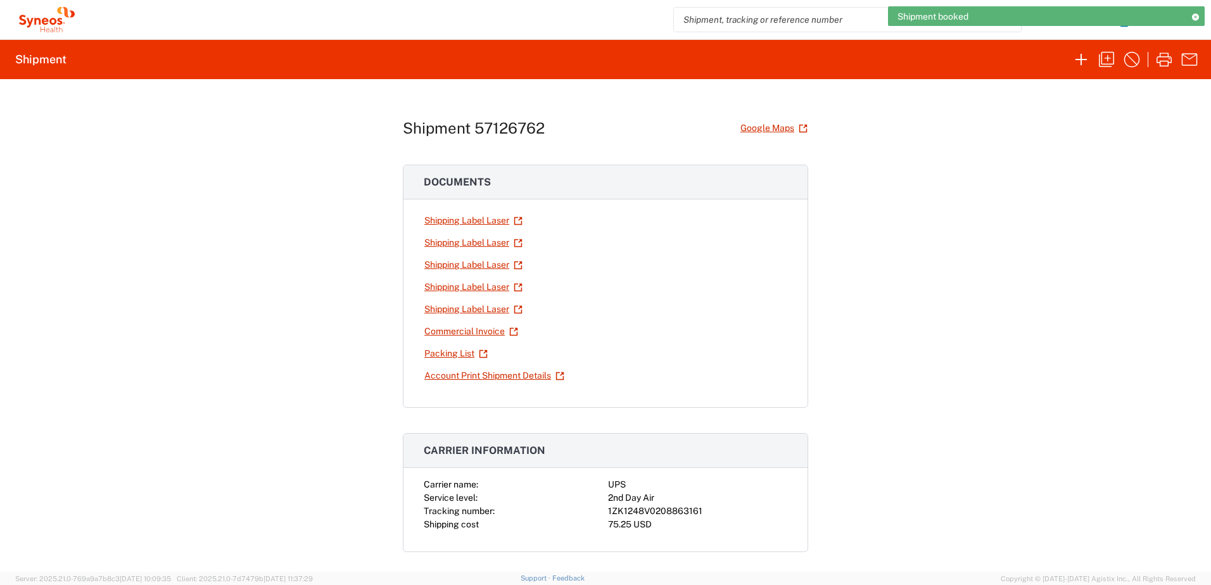
click at [645, 508] on div "1ZK1248V0208863161" at bounding box center [697, 511] width 179 height 13
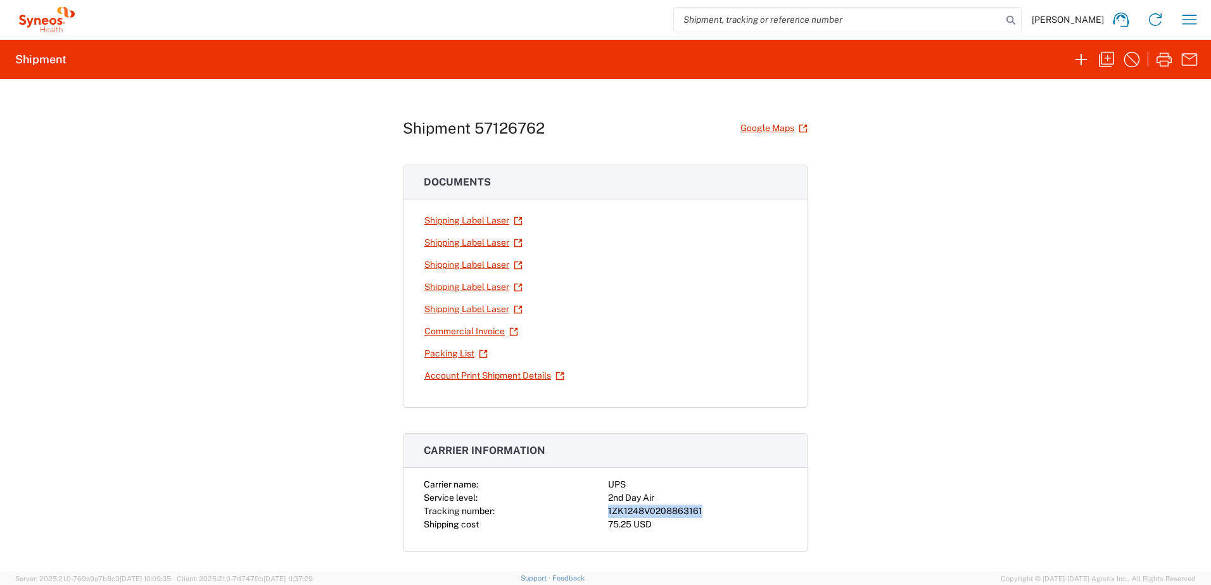
copy div "1ZK1248V0208863161"
click at [984, 333] on div "Shipment 57126762 Google Maps Documents Shipping Label Laser Shipping Label Las…" at bounding box center [605, 325] width 1211 height 493
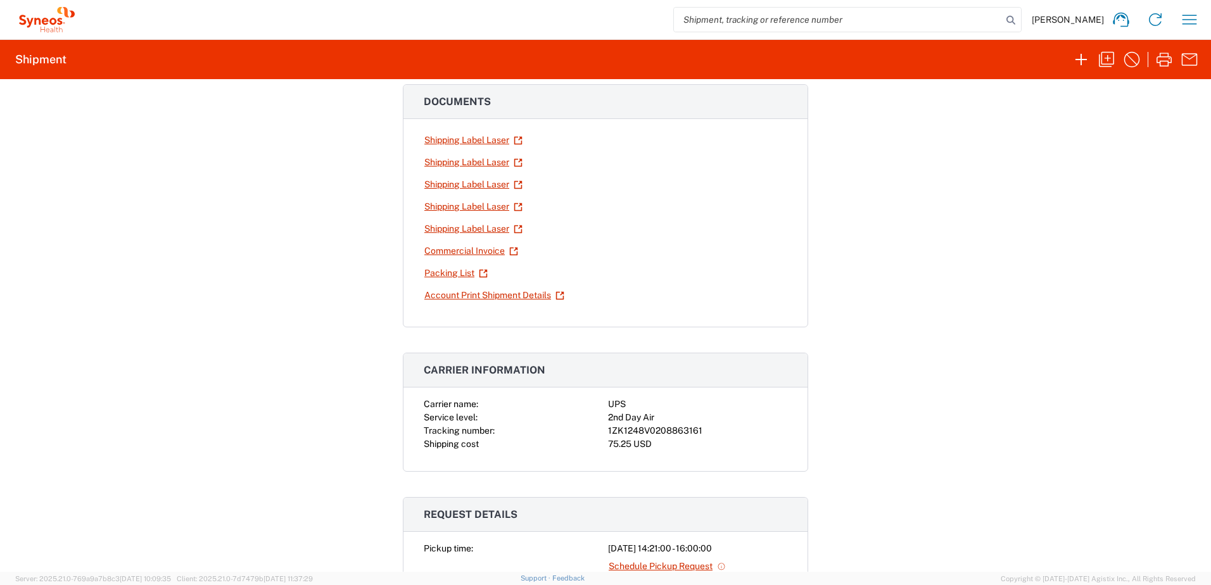
scroll to position [253, 0]
